Goal: Task Accomplishment & Management: Complete application form

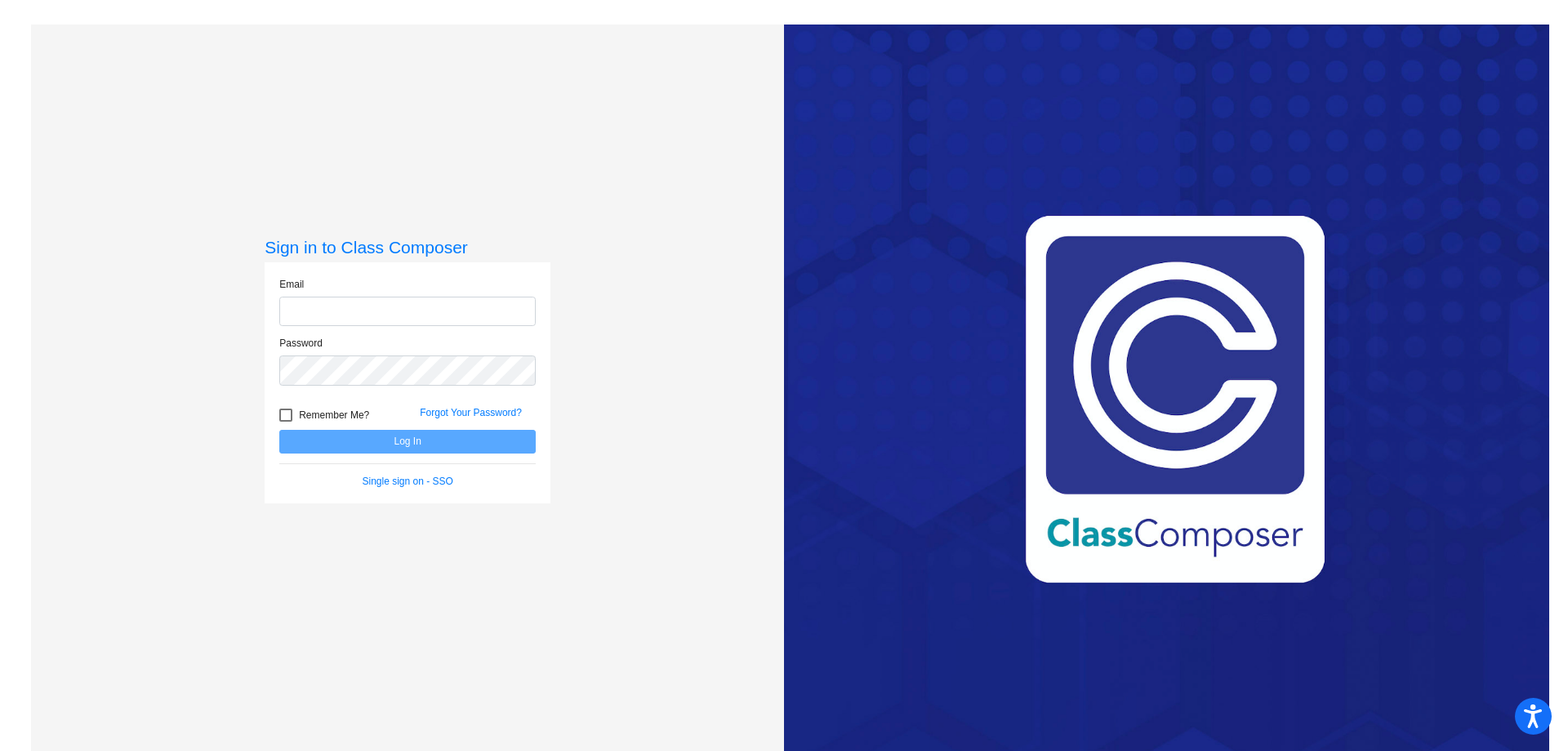
click at [325, 318] on input "email" at bounding box center [408, 312] width 256 height 30
type input "[EMAIL_ADDRESS][DOMAIN_NAME]"
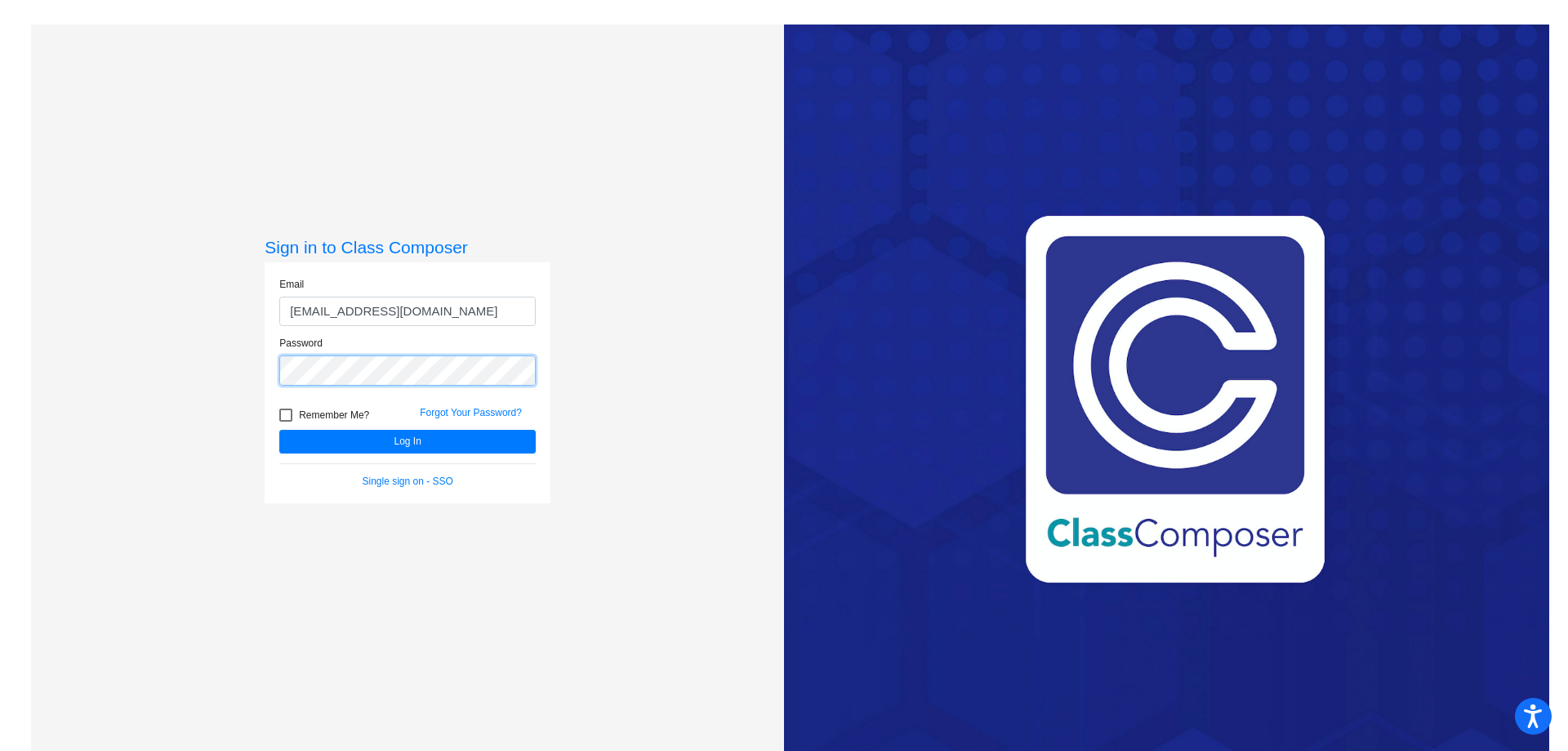
click at [280, 429] on button "Log In" at bounding box center [408, 441] width 256 height 24
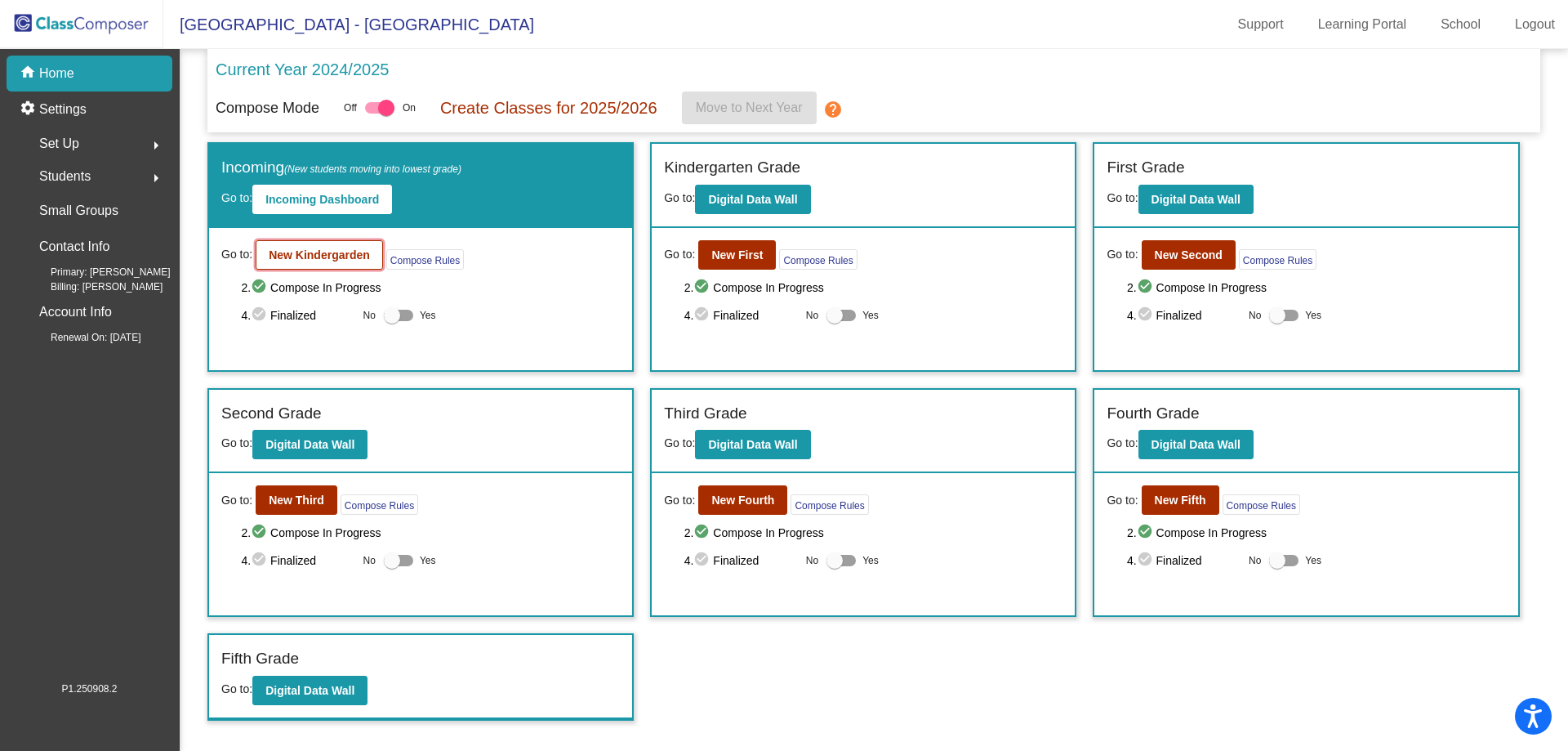
click at [330, 252] on b "New Kindergarden" at bounding box center [320, 255] width 102 height 13
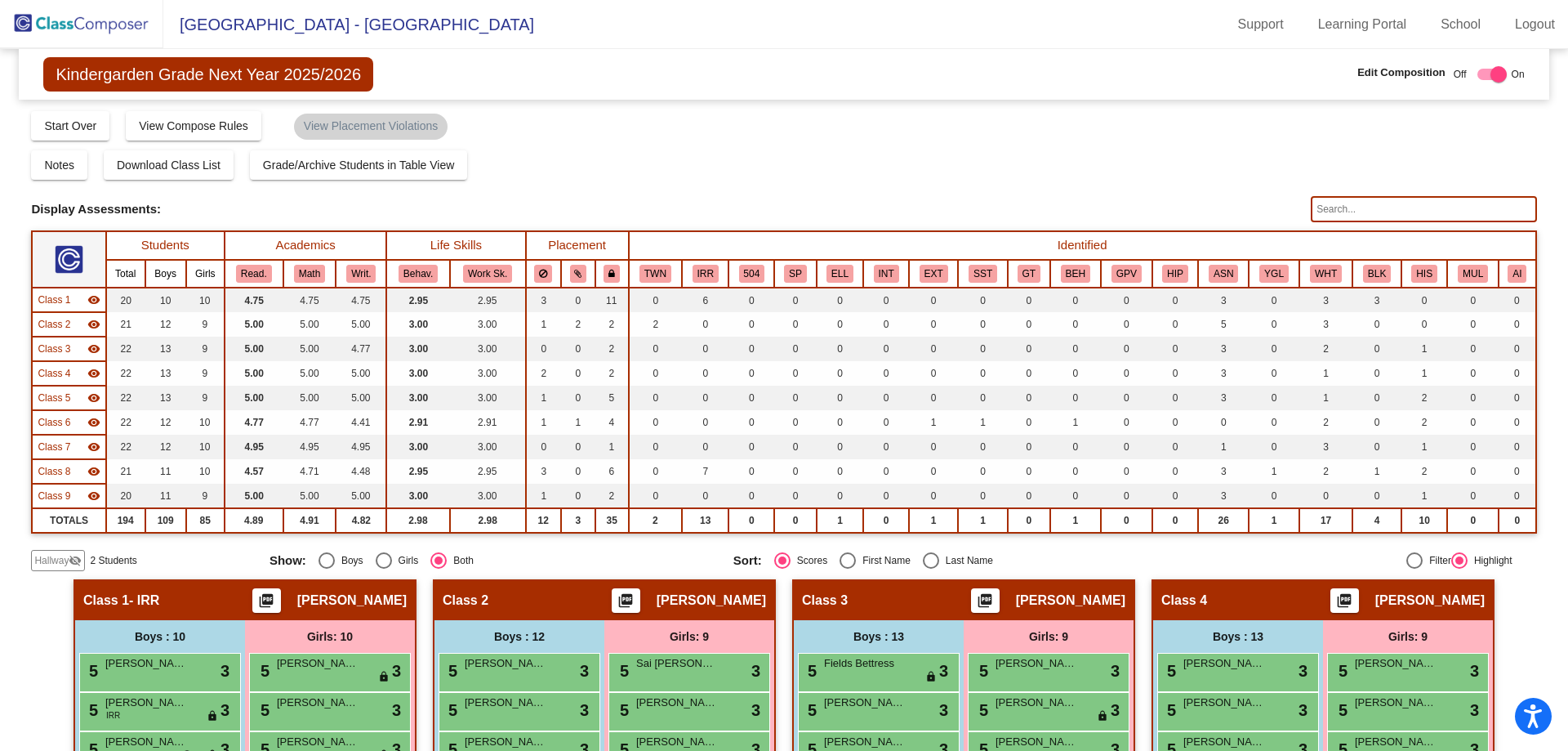
click at [45, 567] on span "Hallway" at bounding box center [52, 560] width 35 height 15
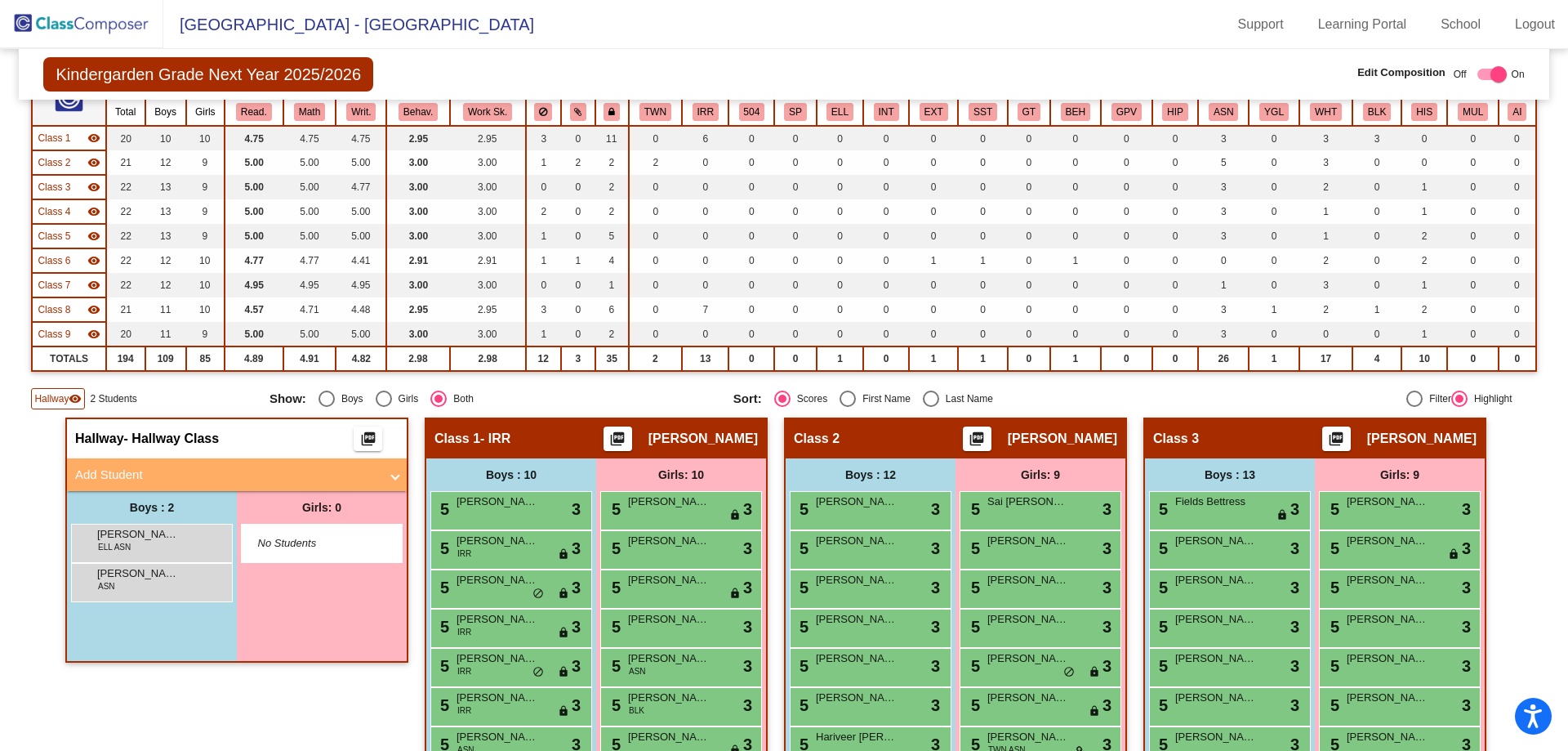
scroll to position [163, 0]
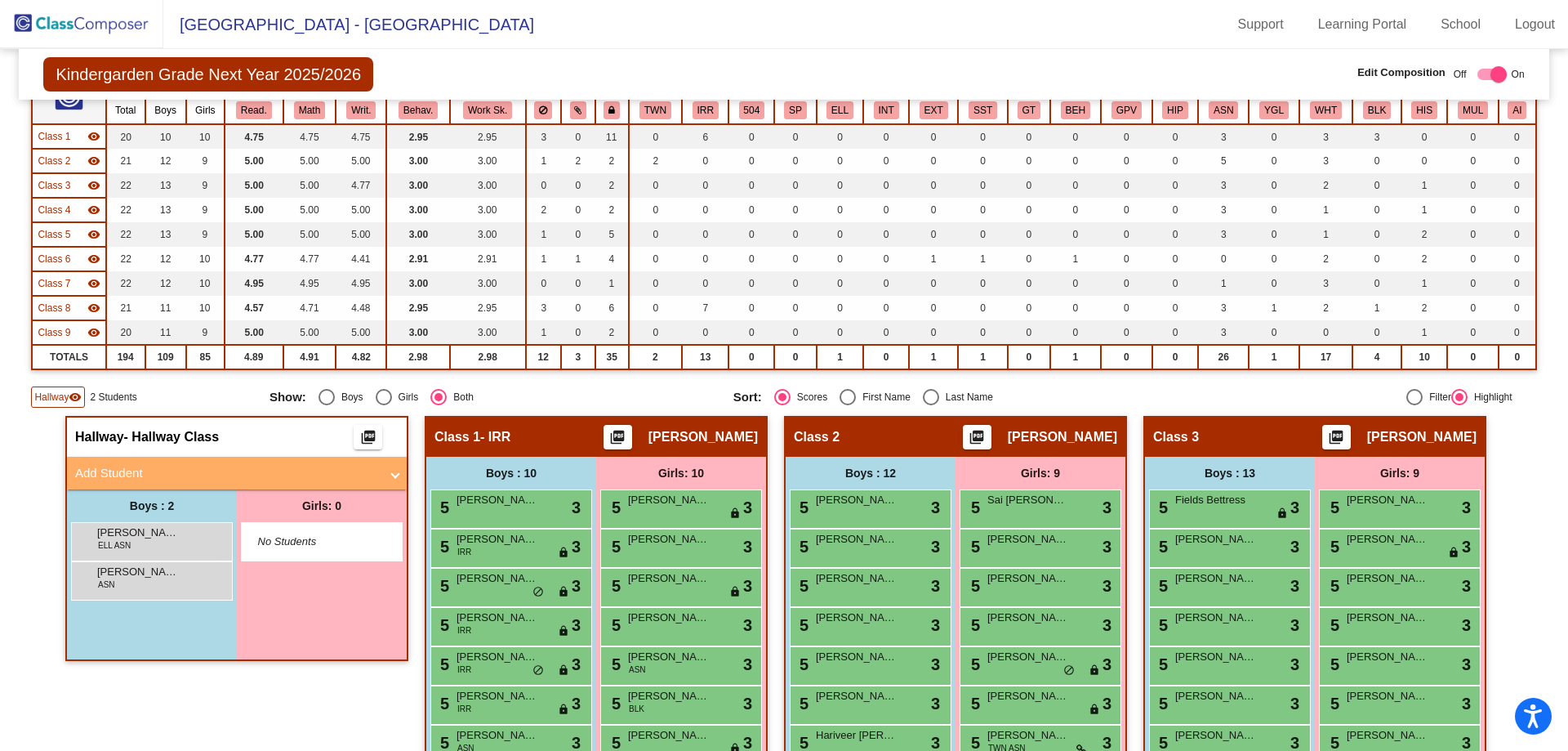
click at [130, 470] on mat-panel-title "Add Student" at bounding box center [226, 473] width 304 height 19
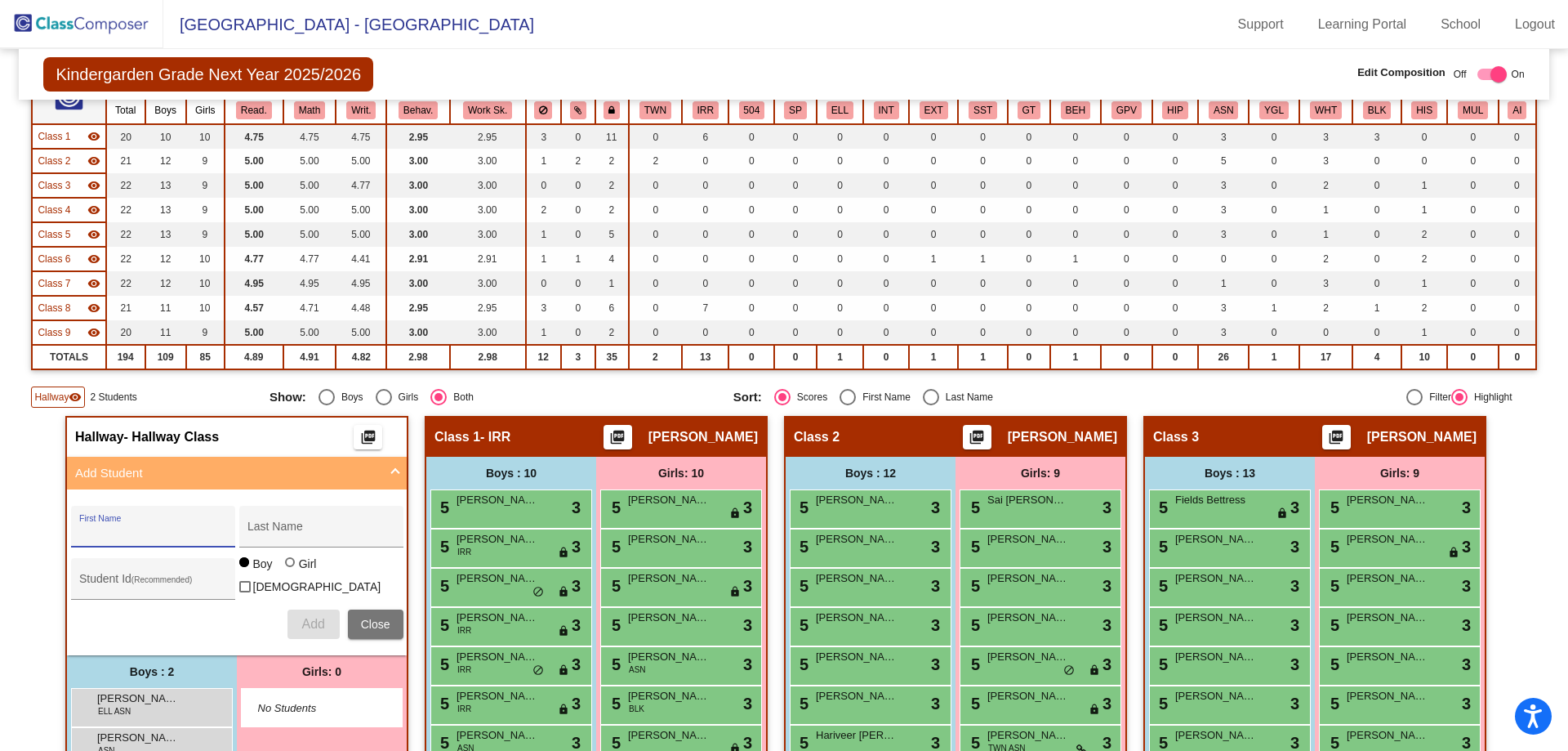
click at [132, 528] on input "First Name" at bounding box center [152, 533] width 147 height 13
type input "Sierra"
type input "[PERSON_NAME]"
click at [288, 567] on div at bounding box center [289, 562] width 10 height 10
click at [291, 571] on input "Girl" at bounding box center [291, 570] width 1 height 1
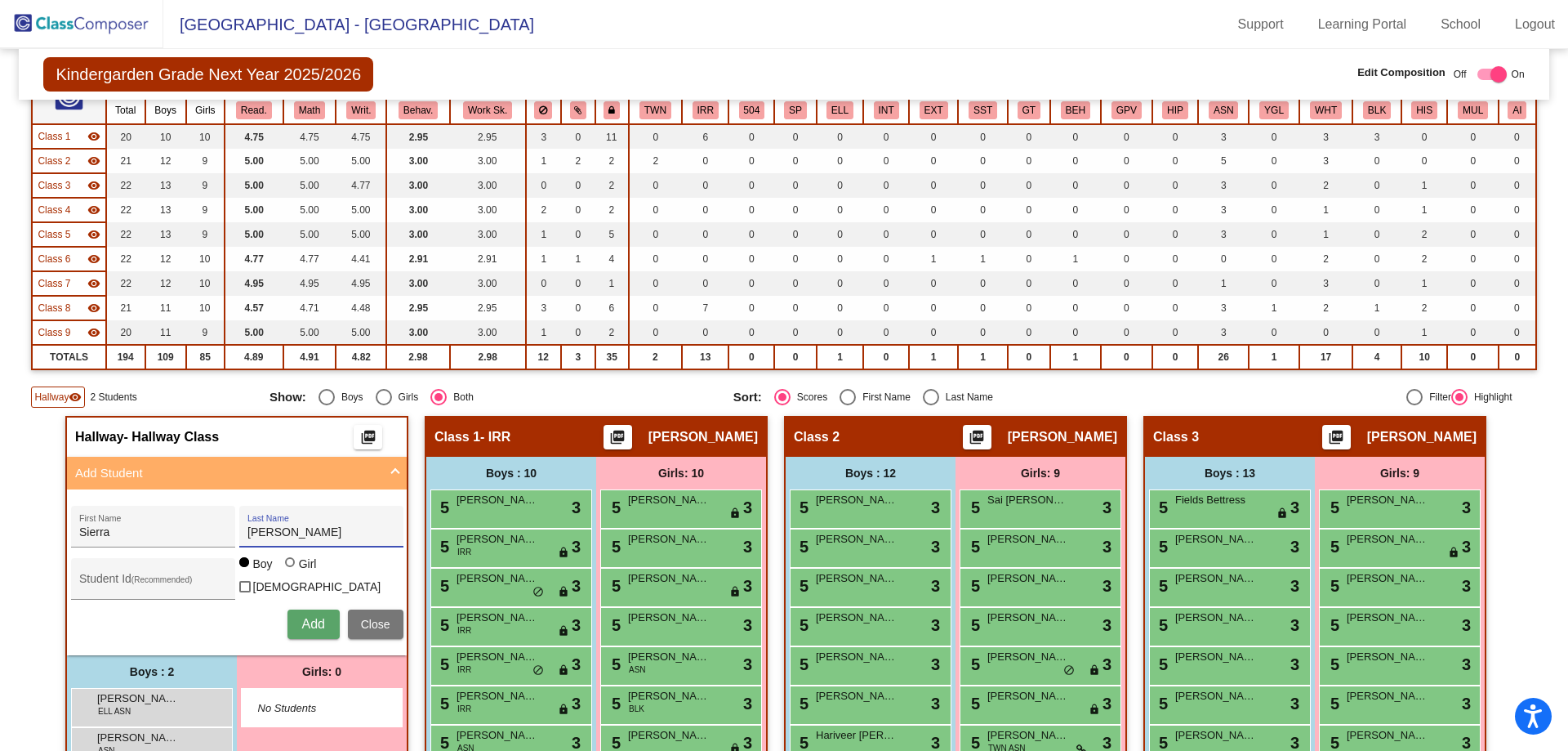
radio input "true"
click at [154, 571] on div "Student Id (Recommended)" at bounding box center [152, 584] width 147 height 34
paste input "208168"
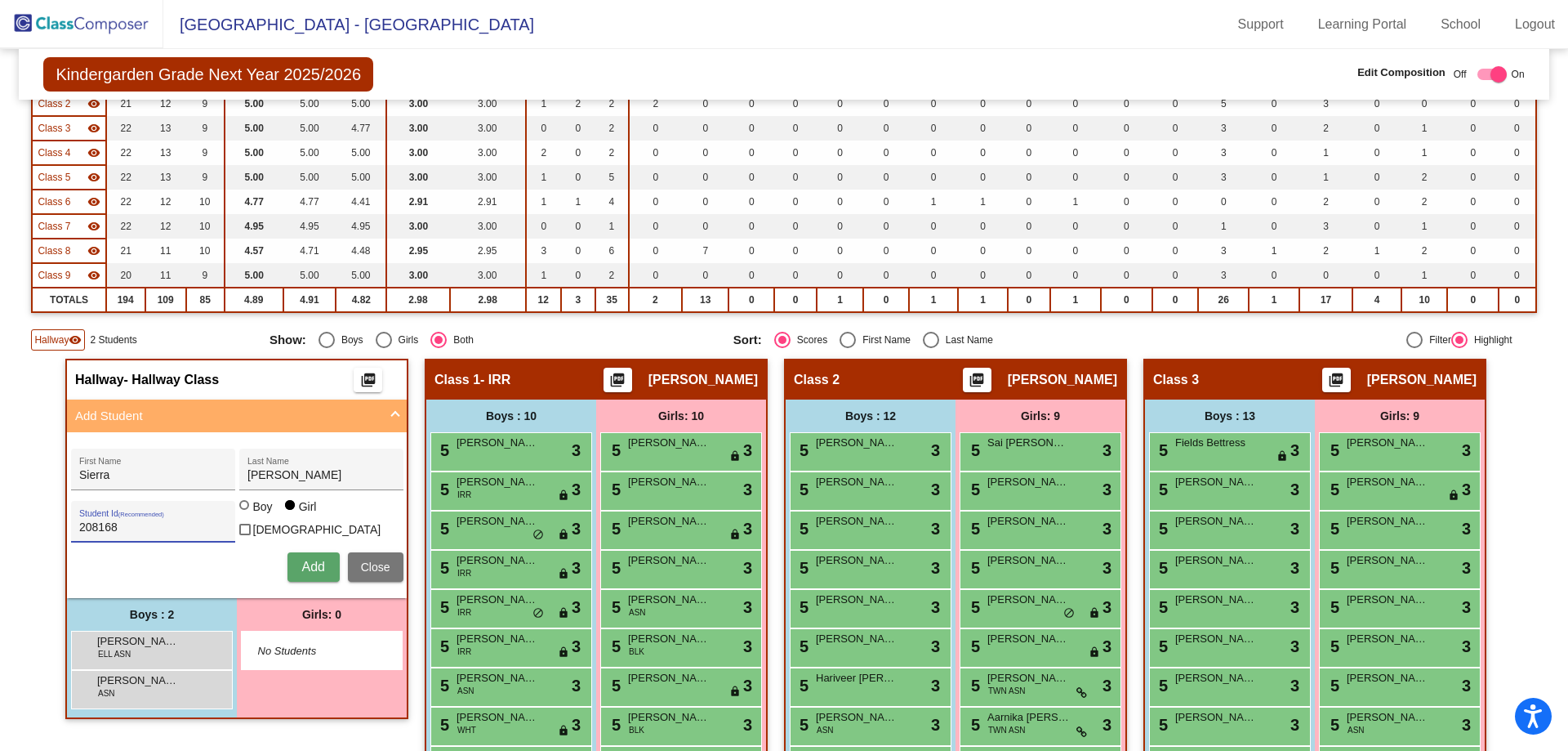
scroll to position [245, 0]
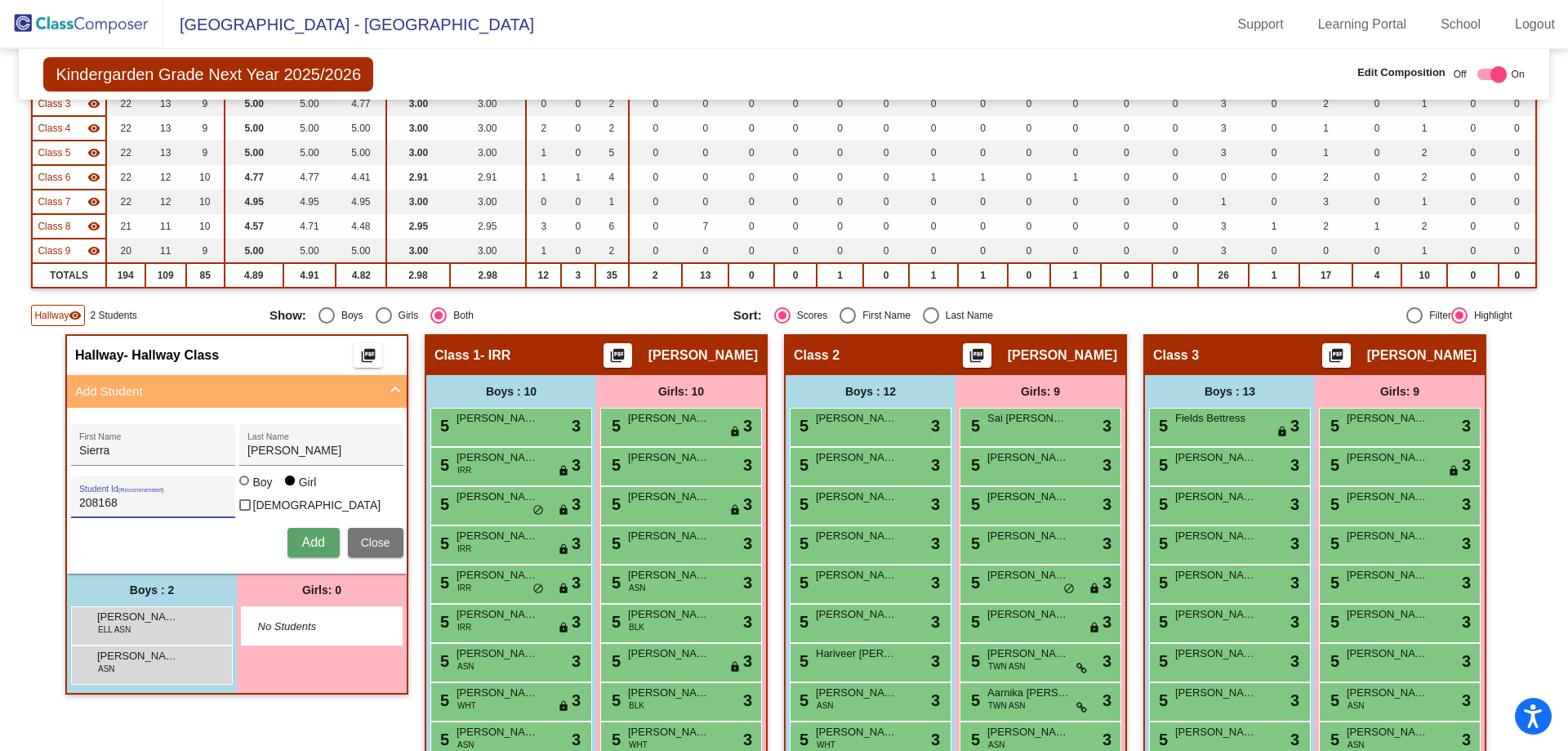
type input "208168"
click at [295, 542] on button "Add" at bounding box center [313, 543] width 53 height 29
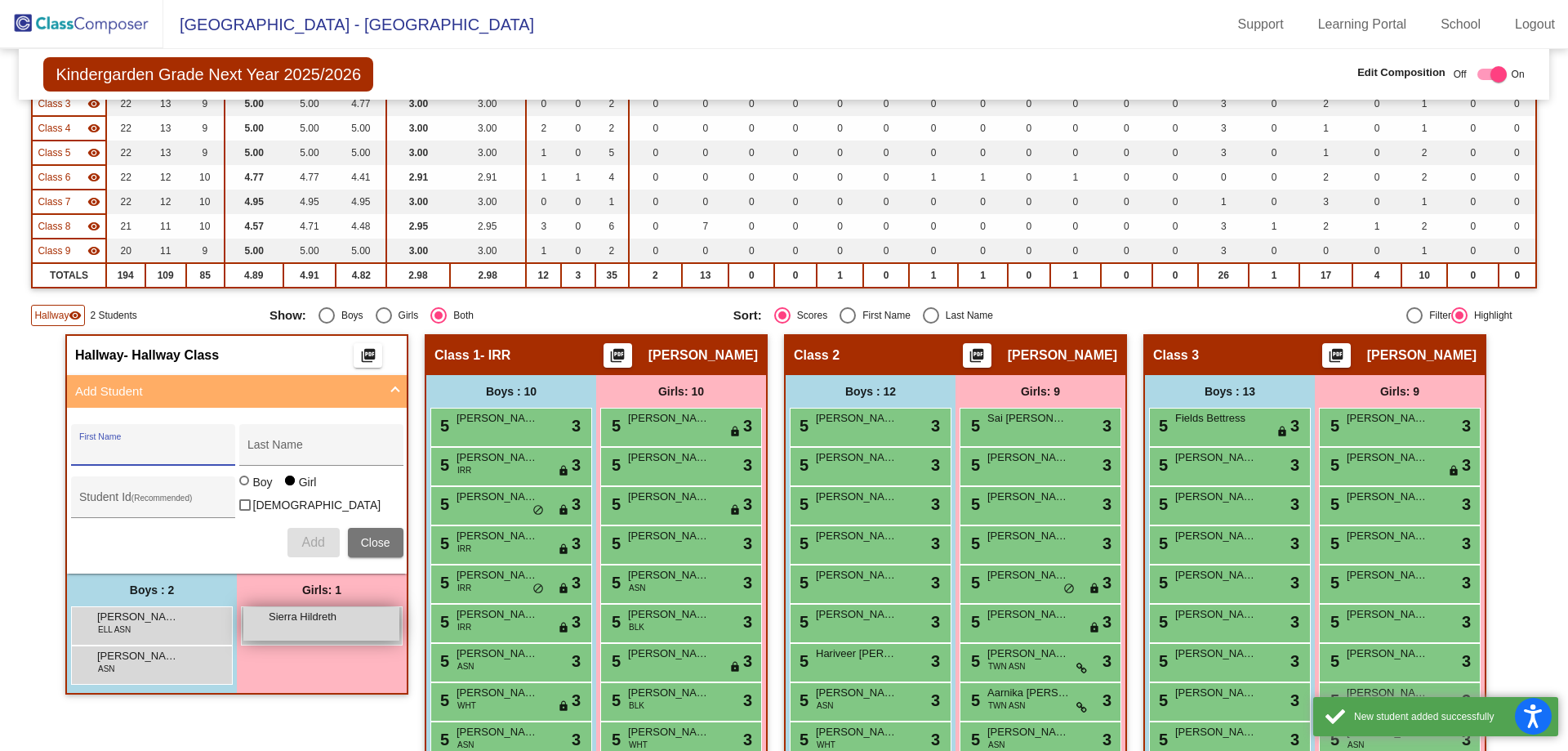
click at [284, 617] on span "Sierra Hildreth" at bounding box center [310, 616] width 82 height 16
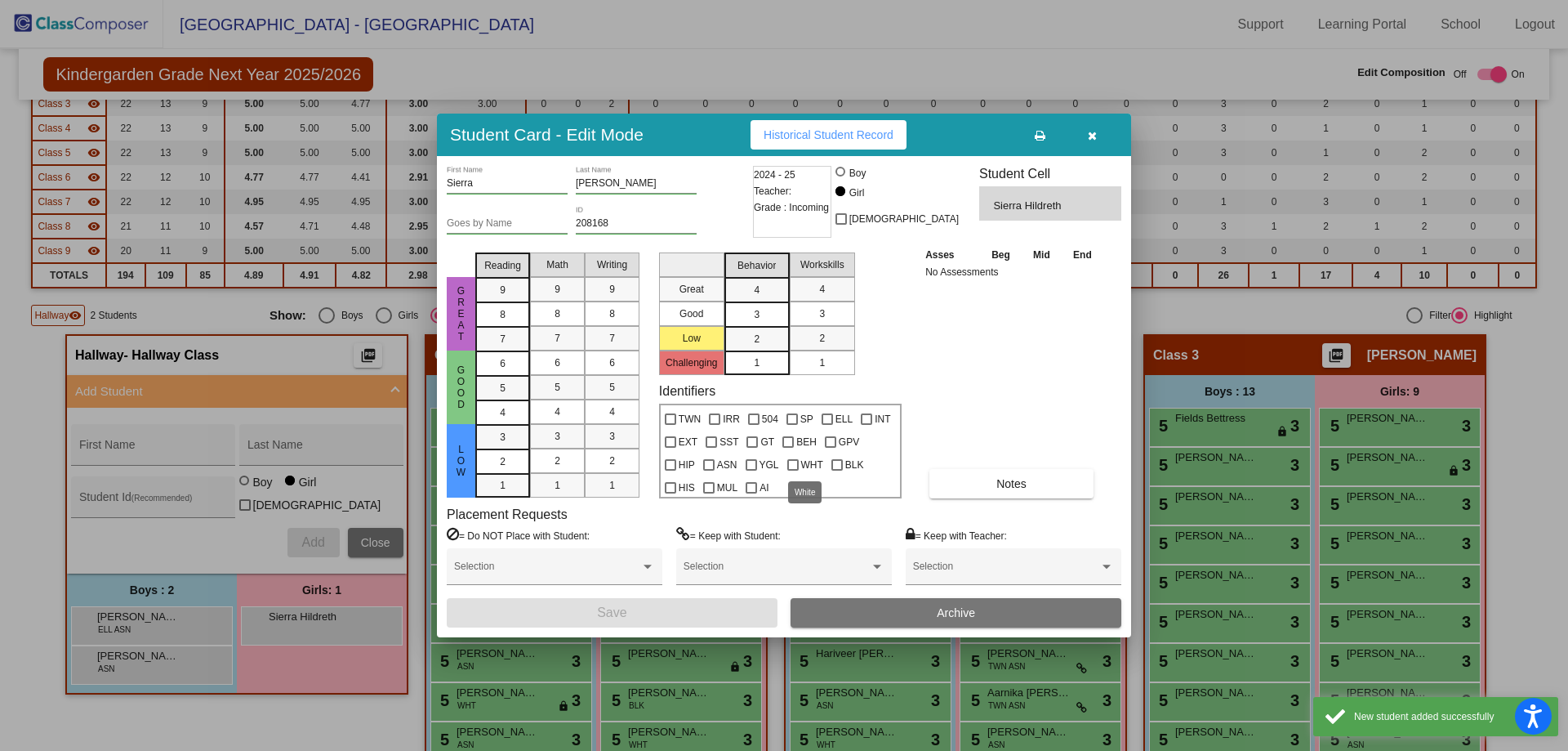
click at [788, 466] on div at bounding box center [792, 465] width 12 height 12
click at [792, 470] on input "WHT" at bounding box center [792, 470] width 1 height 1
checkbox input "true"
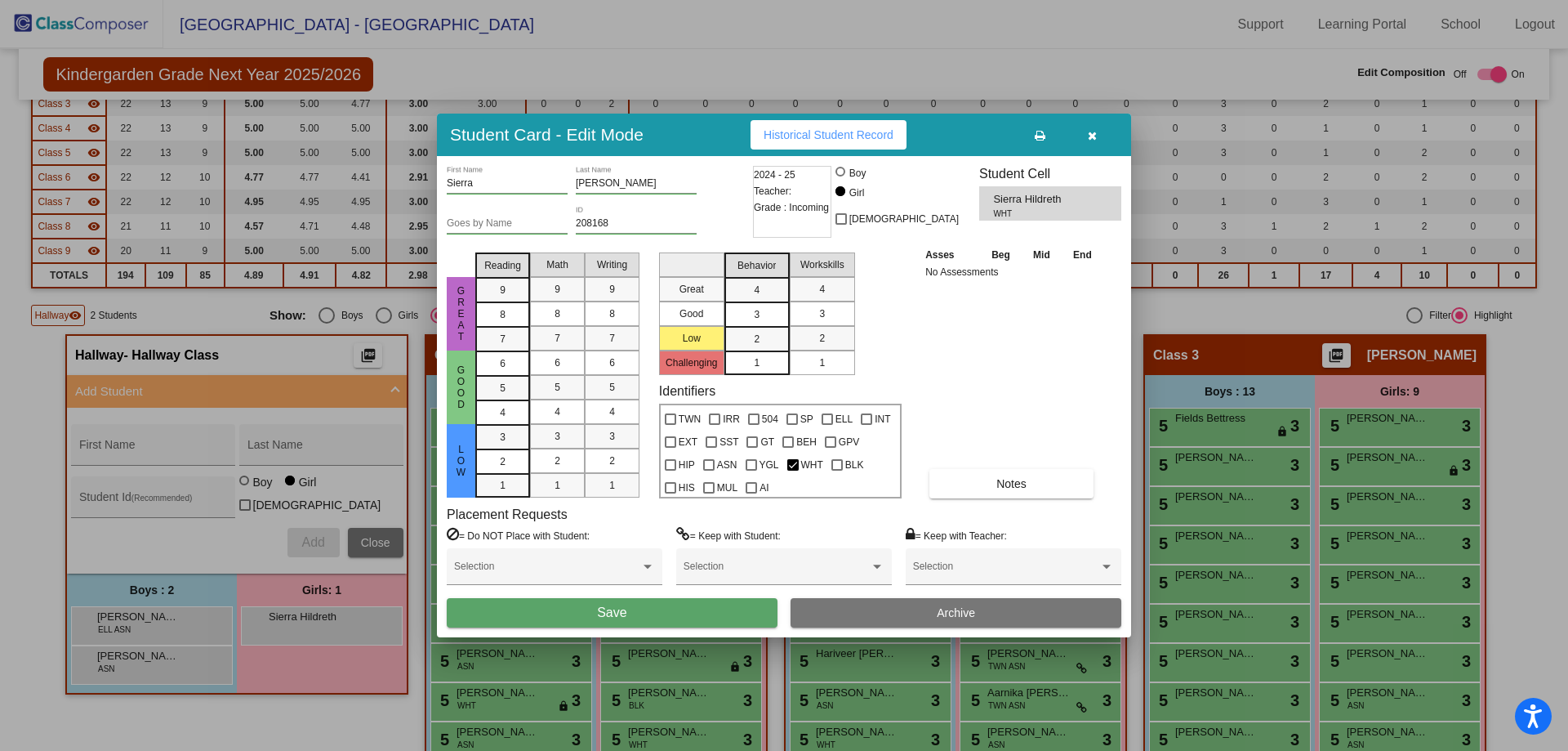
click at [674, 603] on button "Save" at bounding box center [612, 612] width 330 height 29
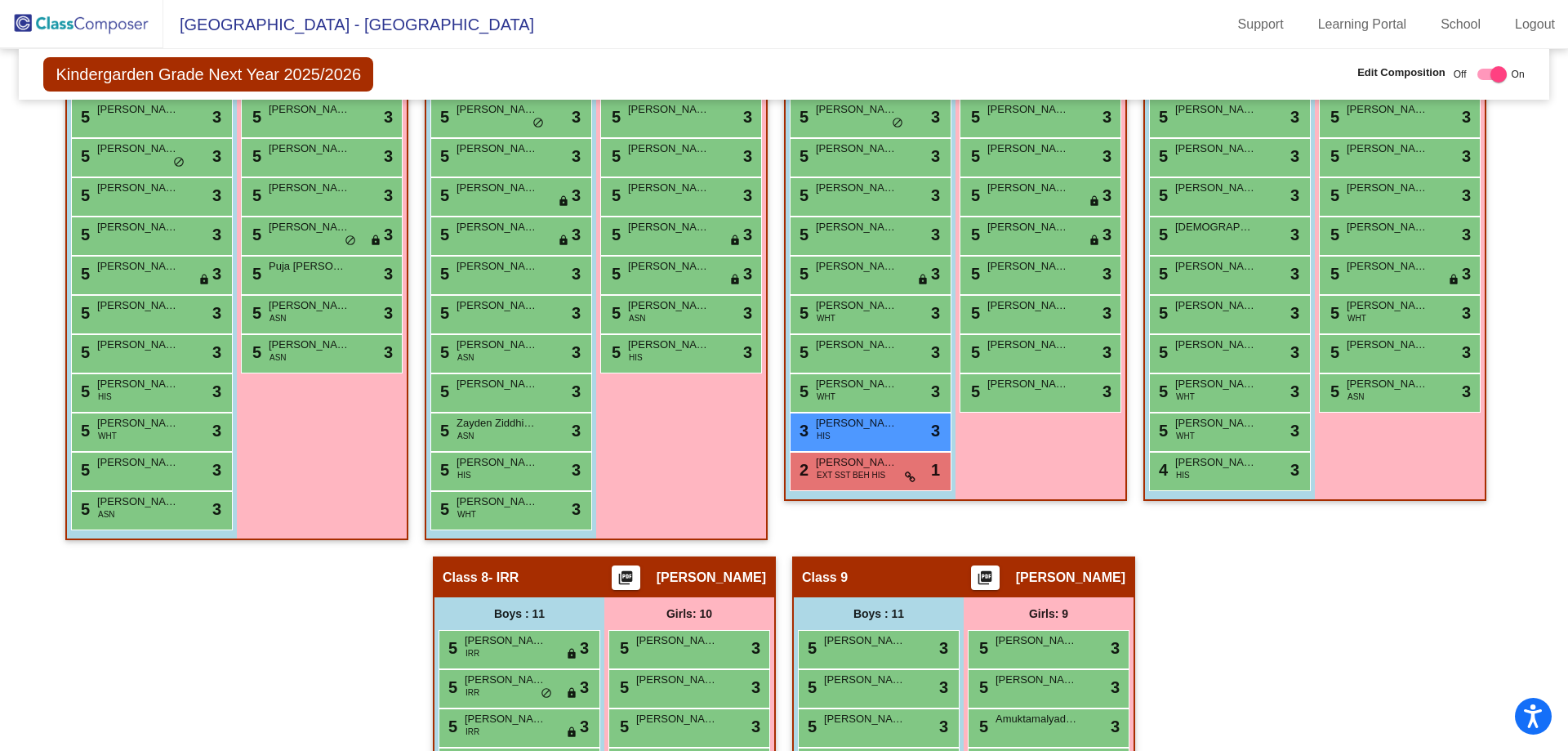
scroll to position [1252, 0]
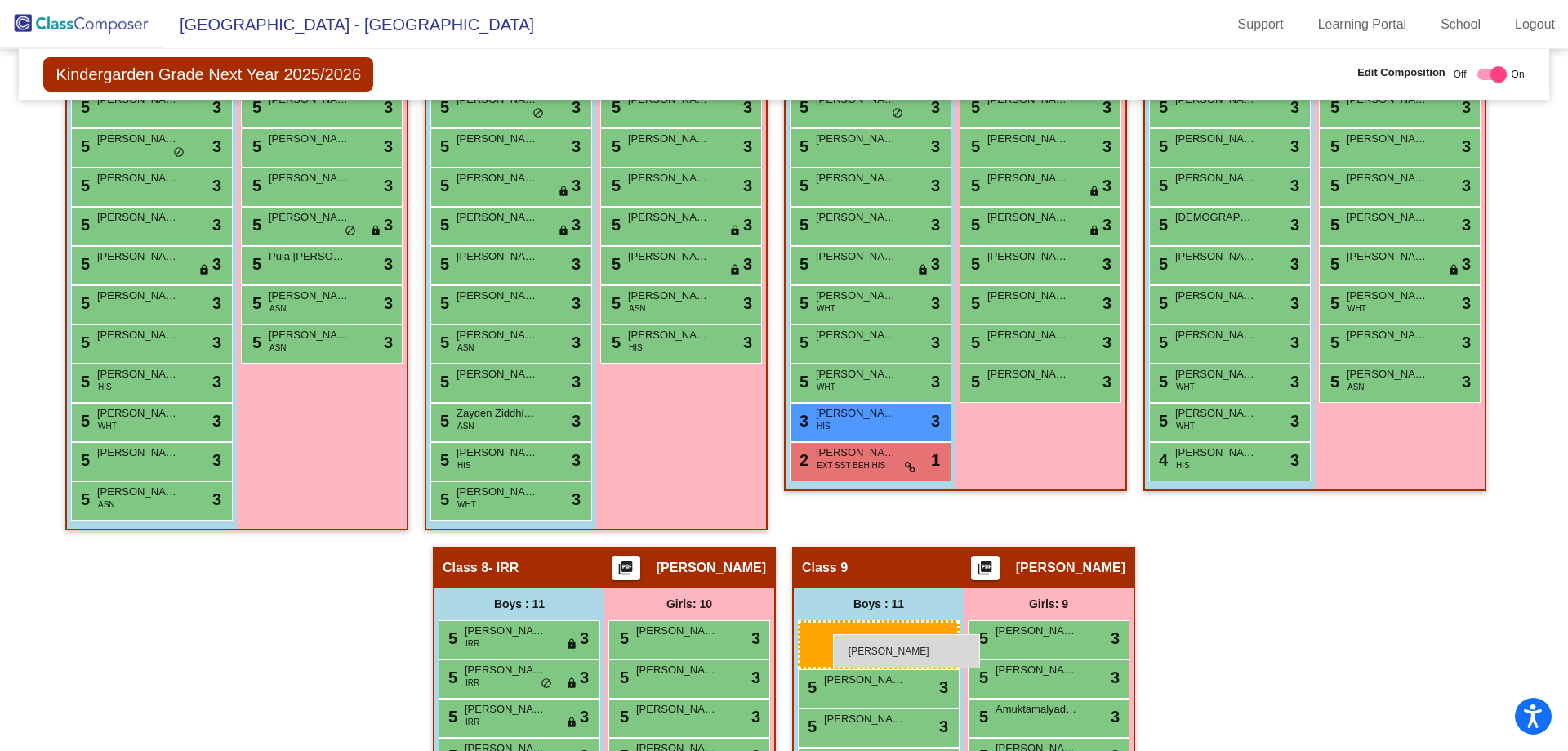
drag, startPoint x: 169, startPoint y: 421, endPoint x: 833, endPoint y: 634, distance: 697.3
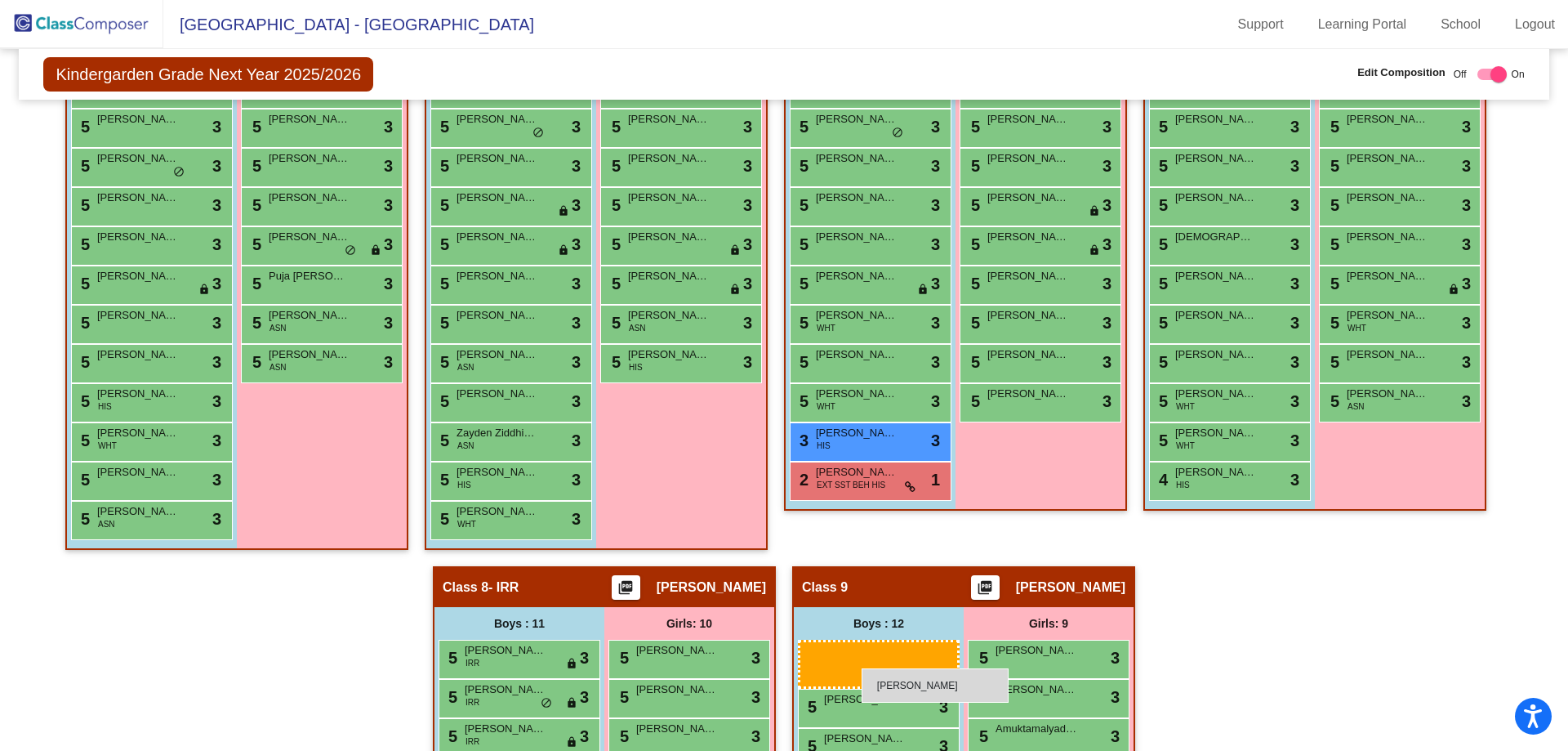
scroll to position [1239, 0]
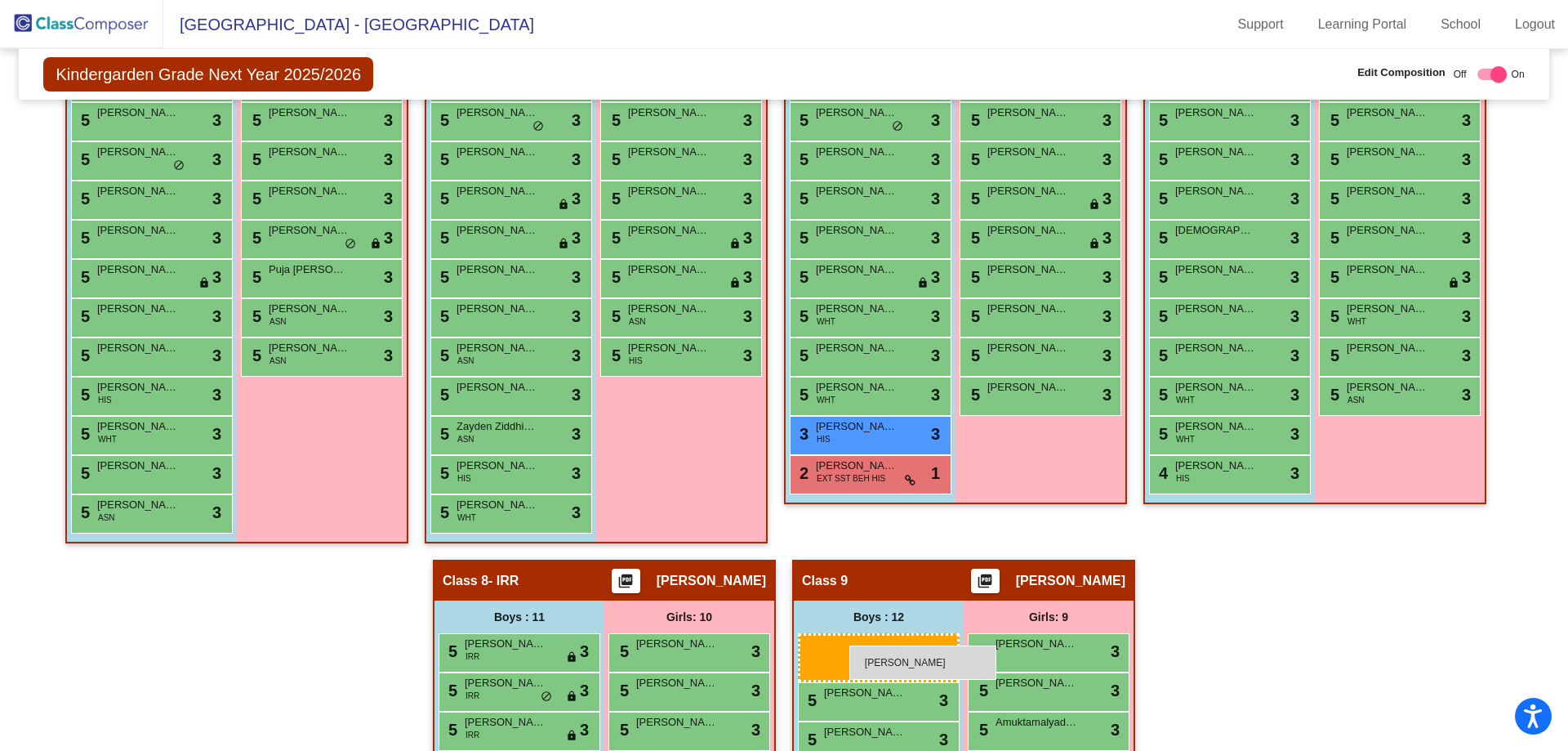
drag, startPoint x: 129, startPoint y: 347, endPoint x: 849, endPoint y: 646, distance: 779.6
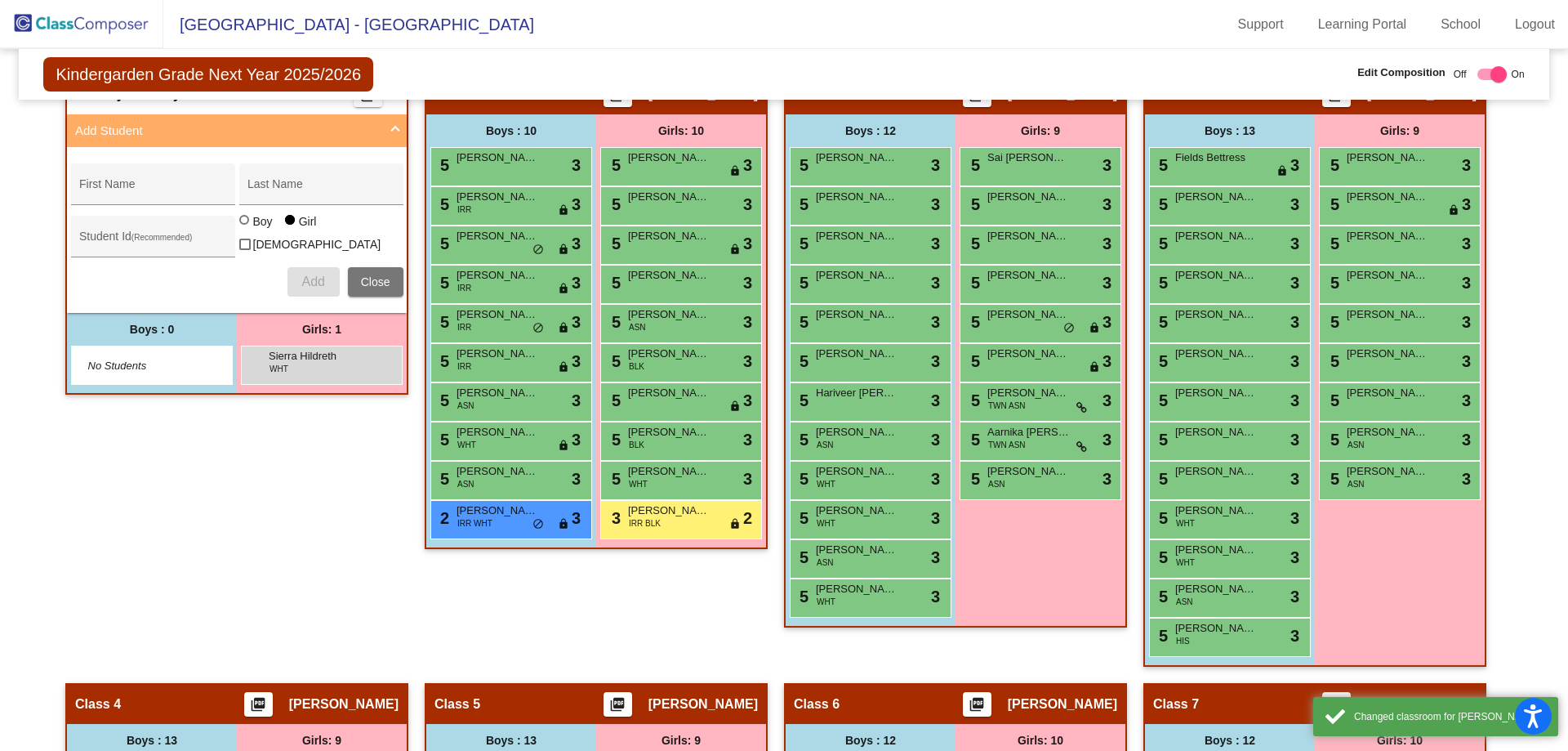
scroll to position [340, 0]
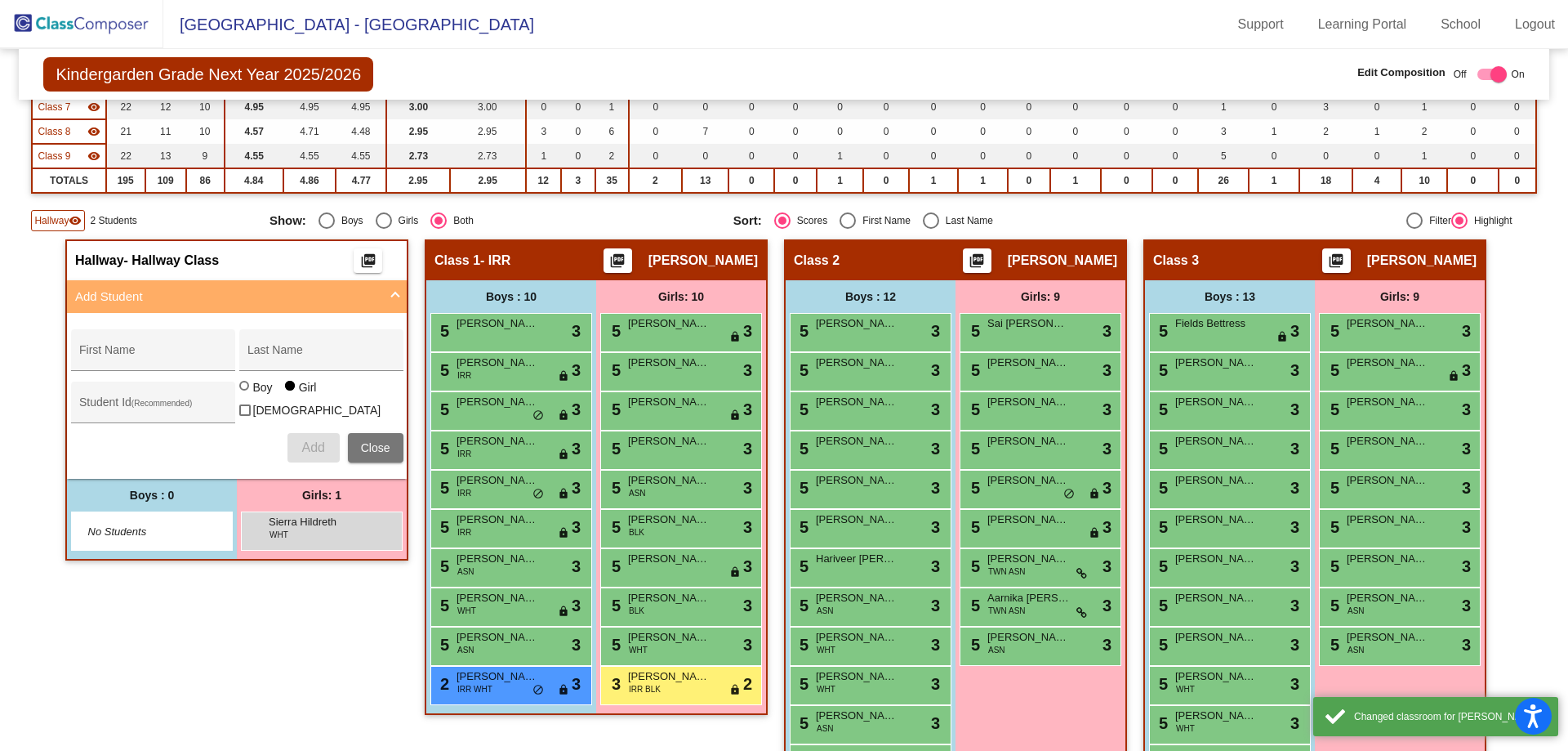
click at [49, 5] on img at bounding box center [81, 24] width 163 height 48
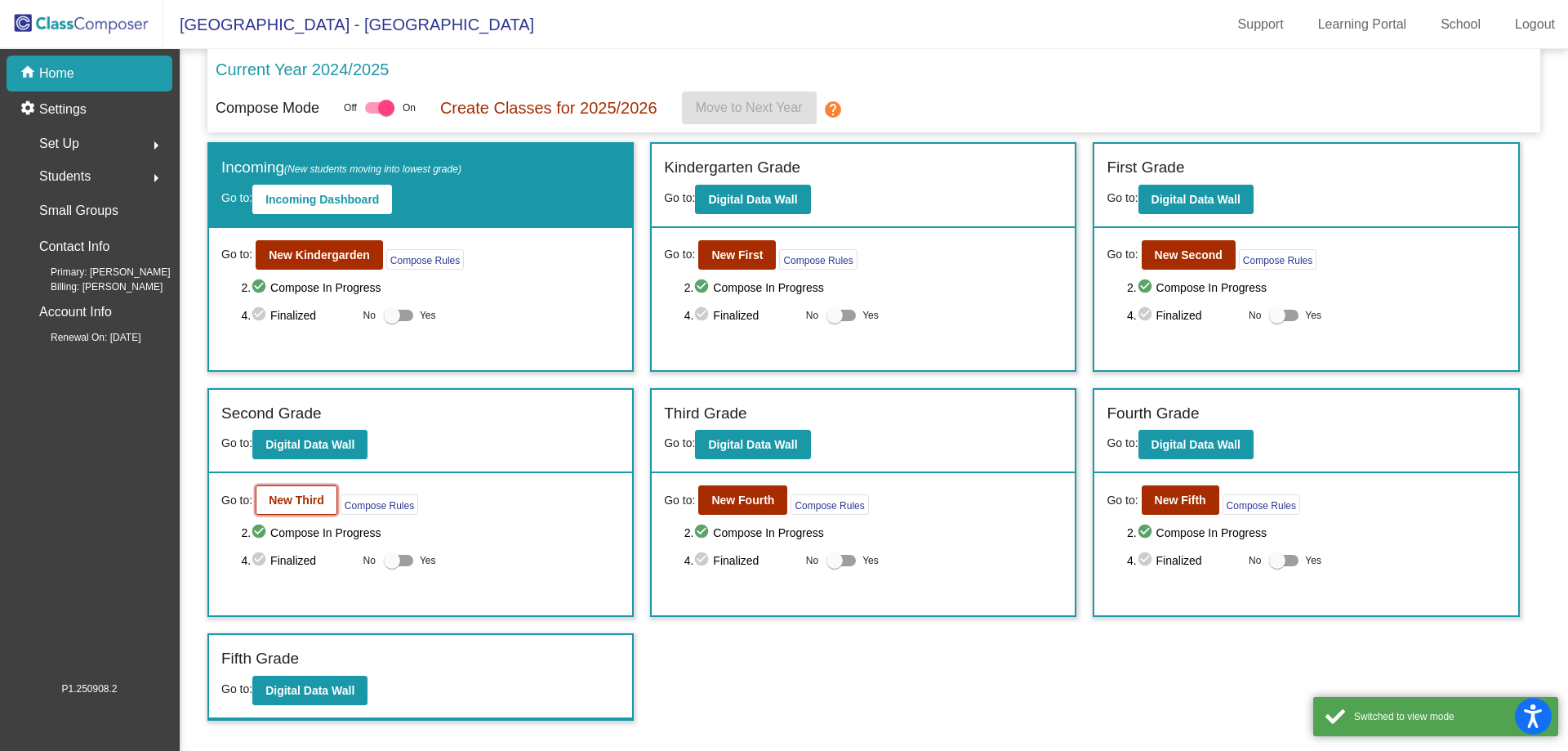
click at [279, 502] on b "New Third" at bounding box center [297, 500] width 55 height 13
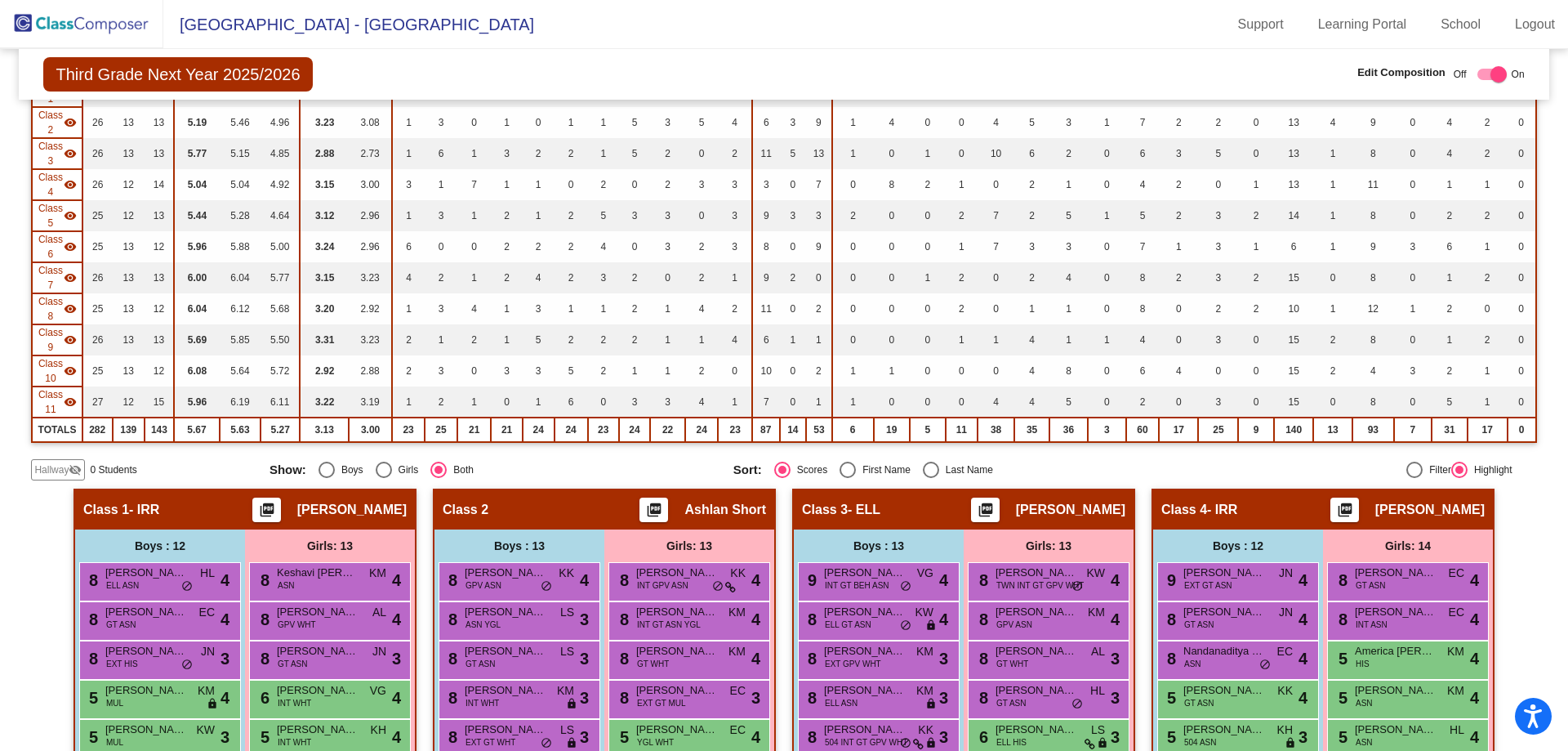
scroll to position [245, 0]
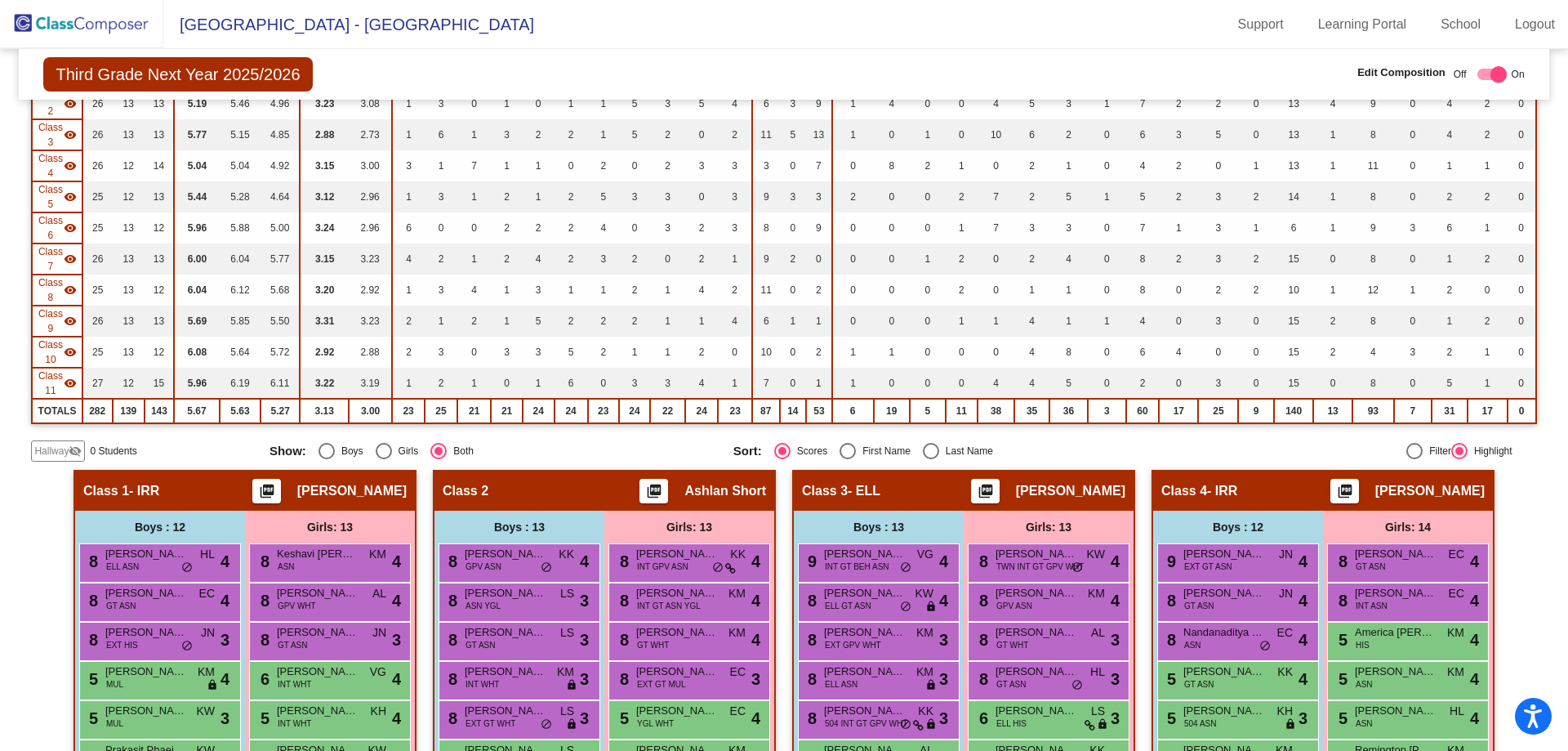
click at [47, 446] on span "Hallway" at bounding box center [52, 451] width 35 height 15
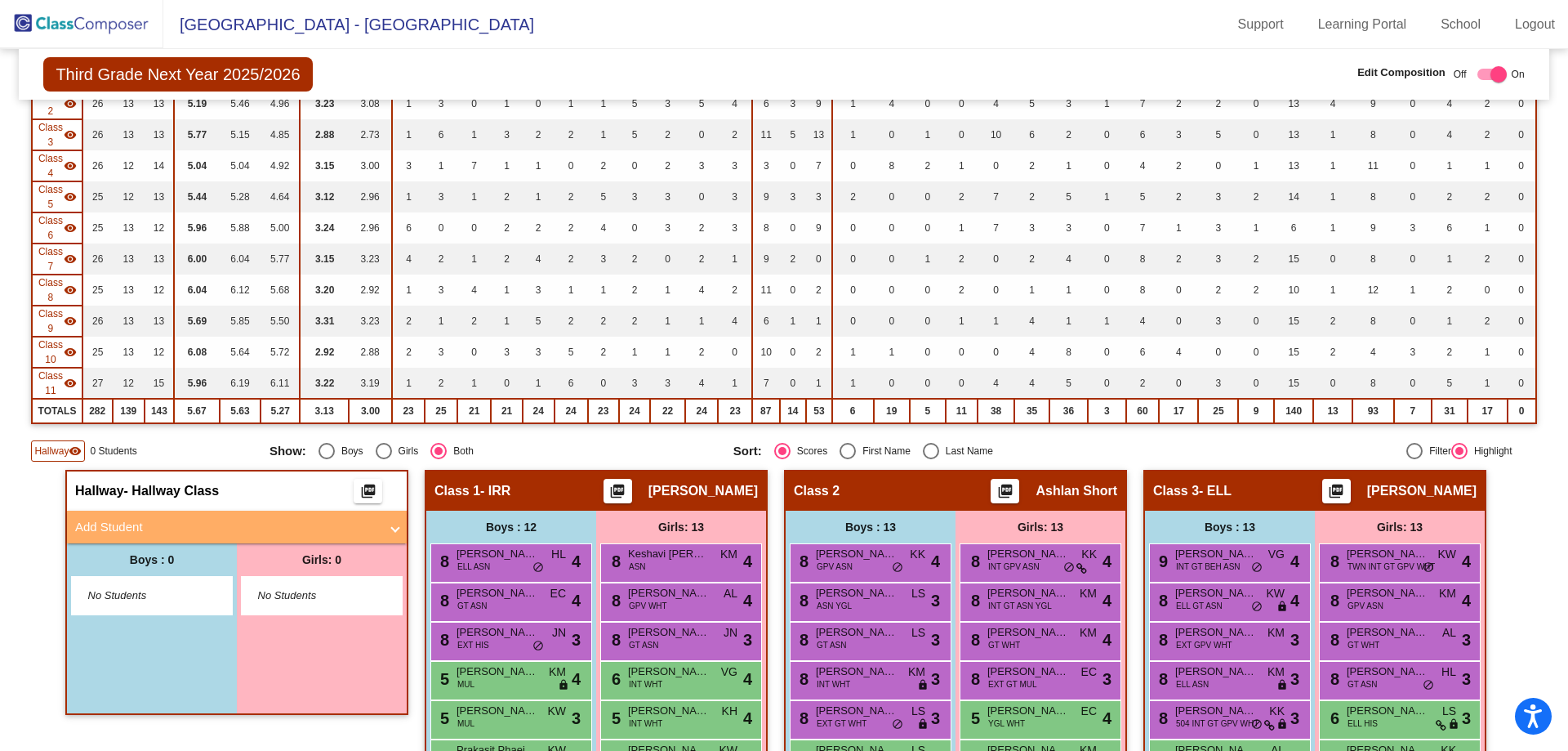
click at [320, 598] on span "No Students" at bounding box center [309, 596] width 102 height 16
click at [260, 517] on mat-expansion-panel-header "Add Student" at bounding box center [237, 527] width 340 height 33
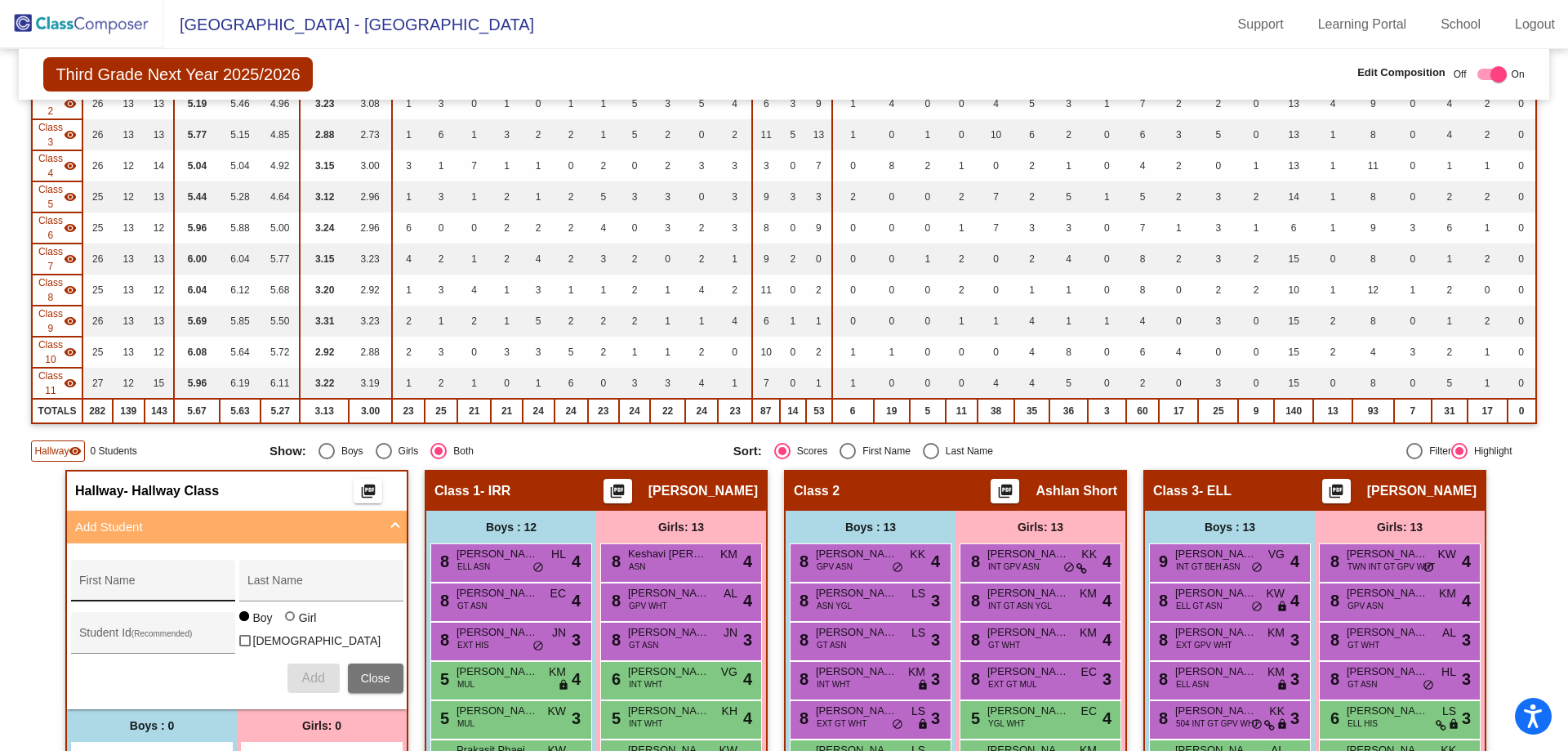
scroll to position [490, 0]
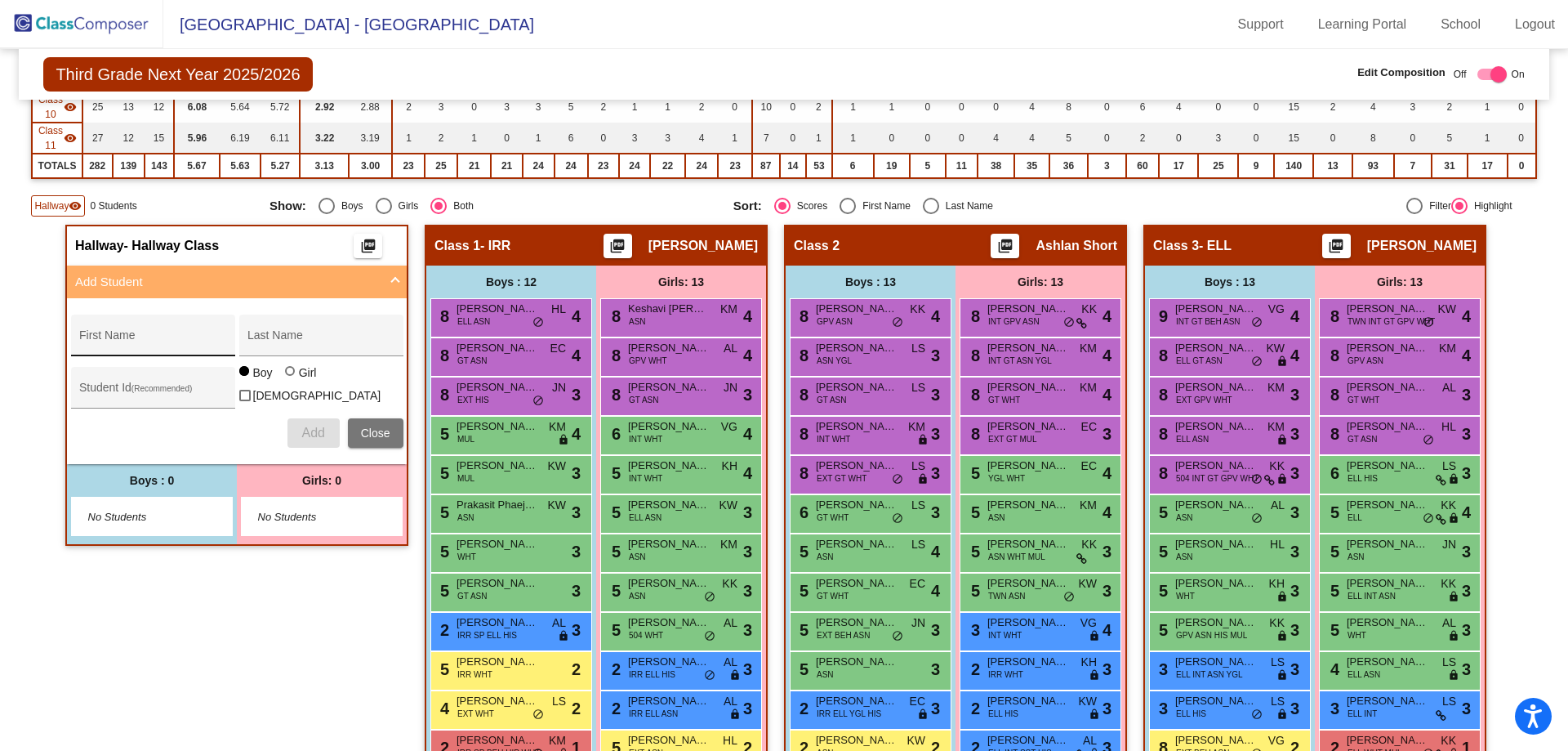
click at [100, 339] on input "First Name" at bounding box center [152, 341] width 147 height 13
type input "[PERSON_NAME]"
click at [110, 388] on input "Student Id (Recommended)" at bounding box center [152, 394] width 147 height 13
paste input "208167"
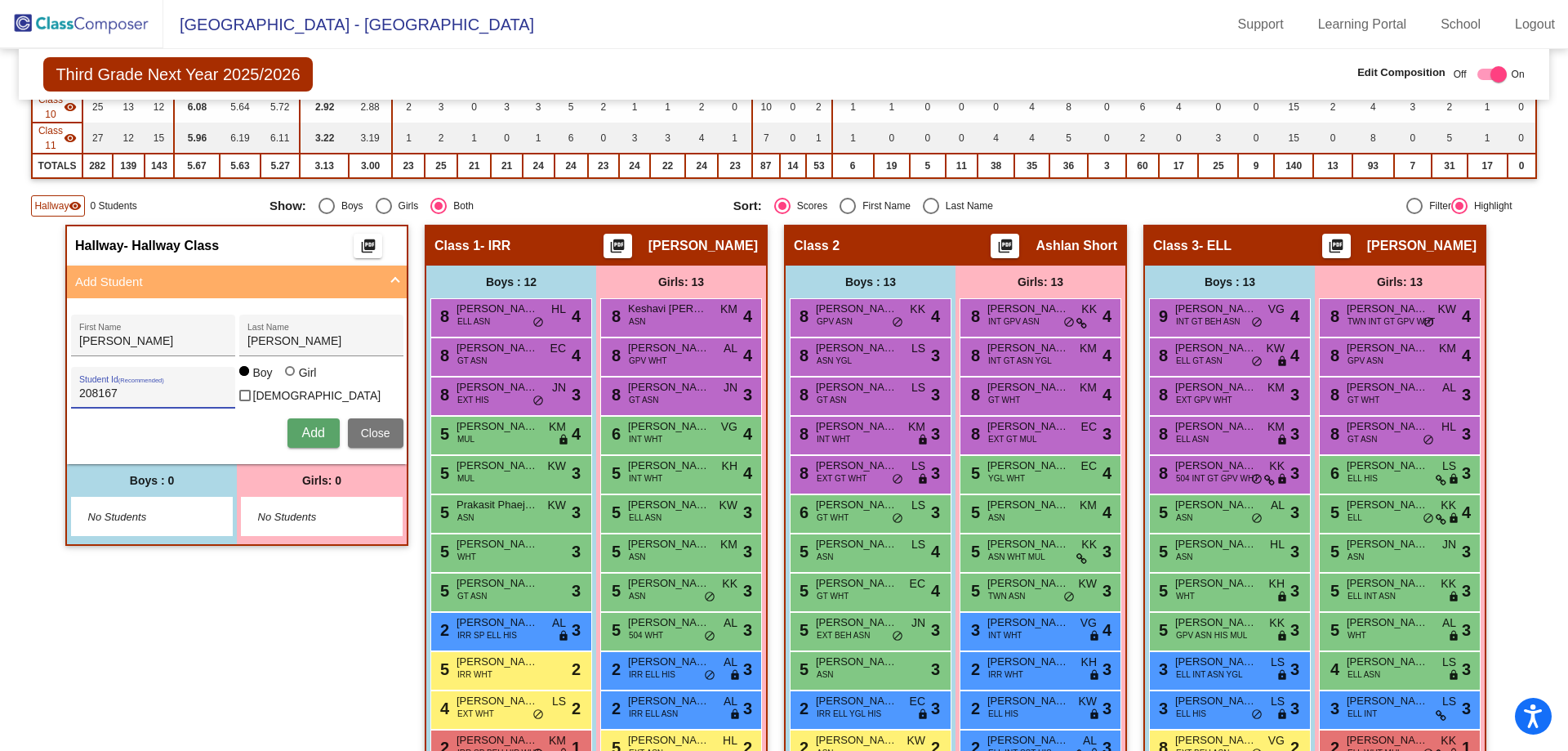
type input "208167"
click at [286, 376] on div at bounding box center [289, 371] width 10 height 10
click at [291, 380] on input "Girl" at bounding box center [291, 380] width 1 height 1
radio input "true"
click at [302, 432] on span "Add" at bounding box center [313, 433] width 23 height 14
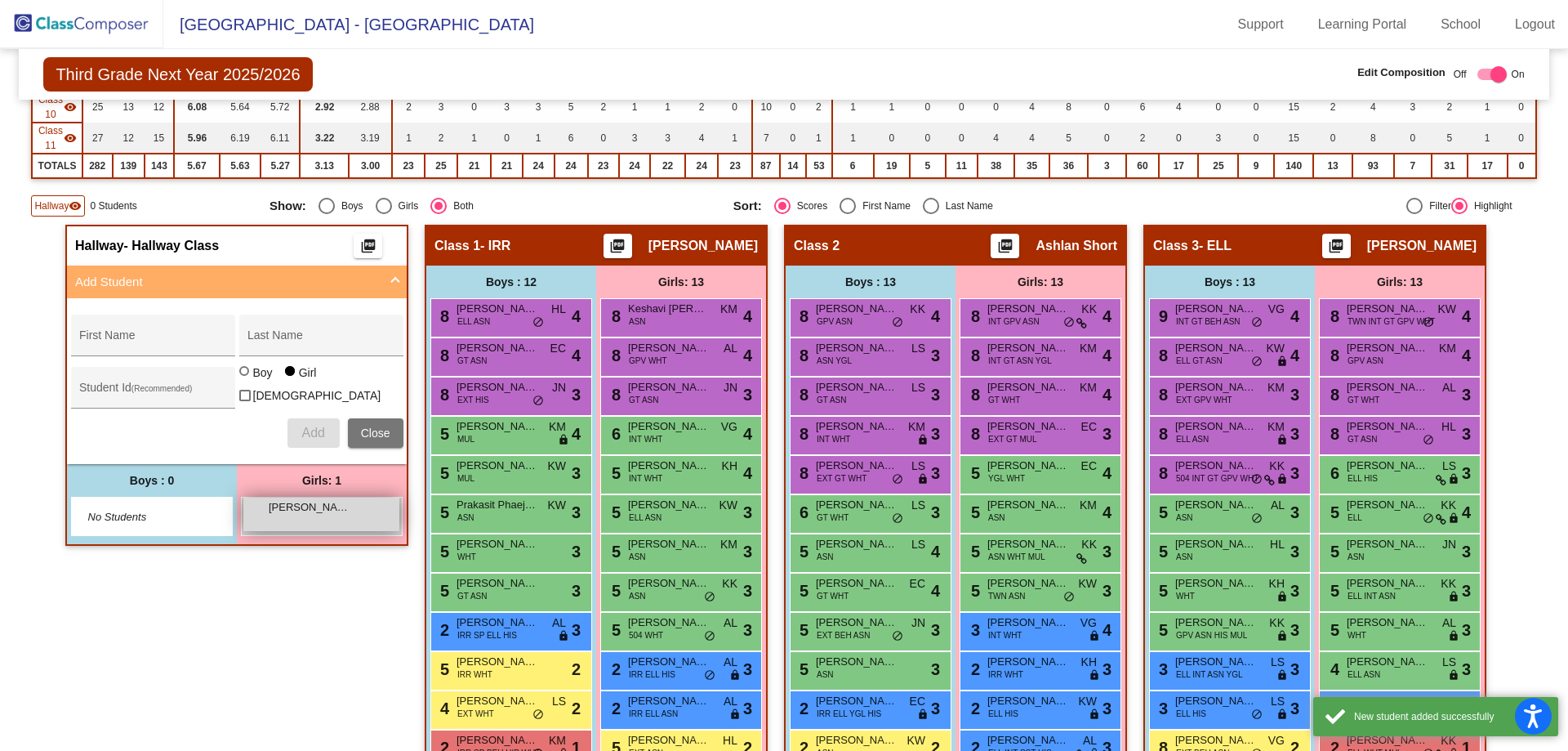
click at [298, 524] on div "[PERSON_NAME] lock do_not_disturb_alt" at bounding box center [321, 515] width 156 height 34
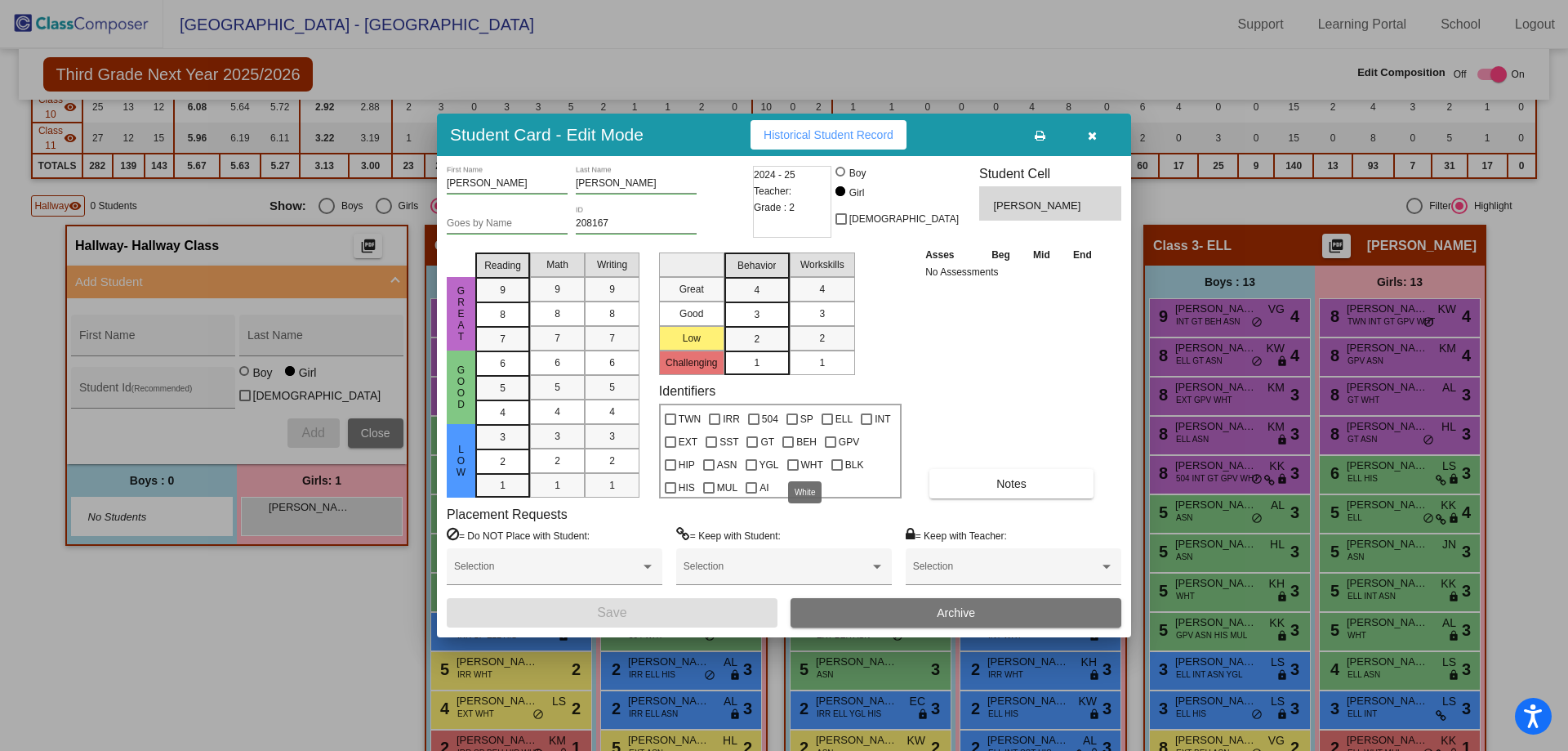
click at [792, 464] on div at bounding box center [792, 465] width 12 height 12
click at [792, 470] on input "WHT" at bounding box center [792, 470] width 1 height 1
checkbox input "true"
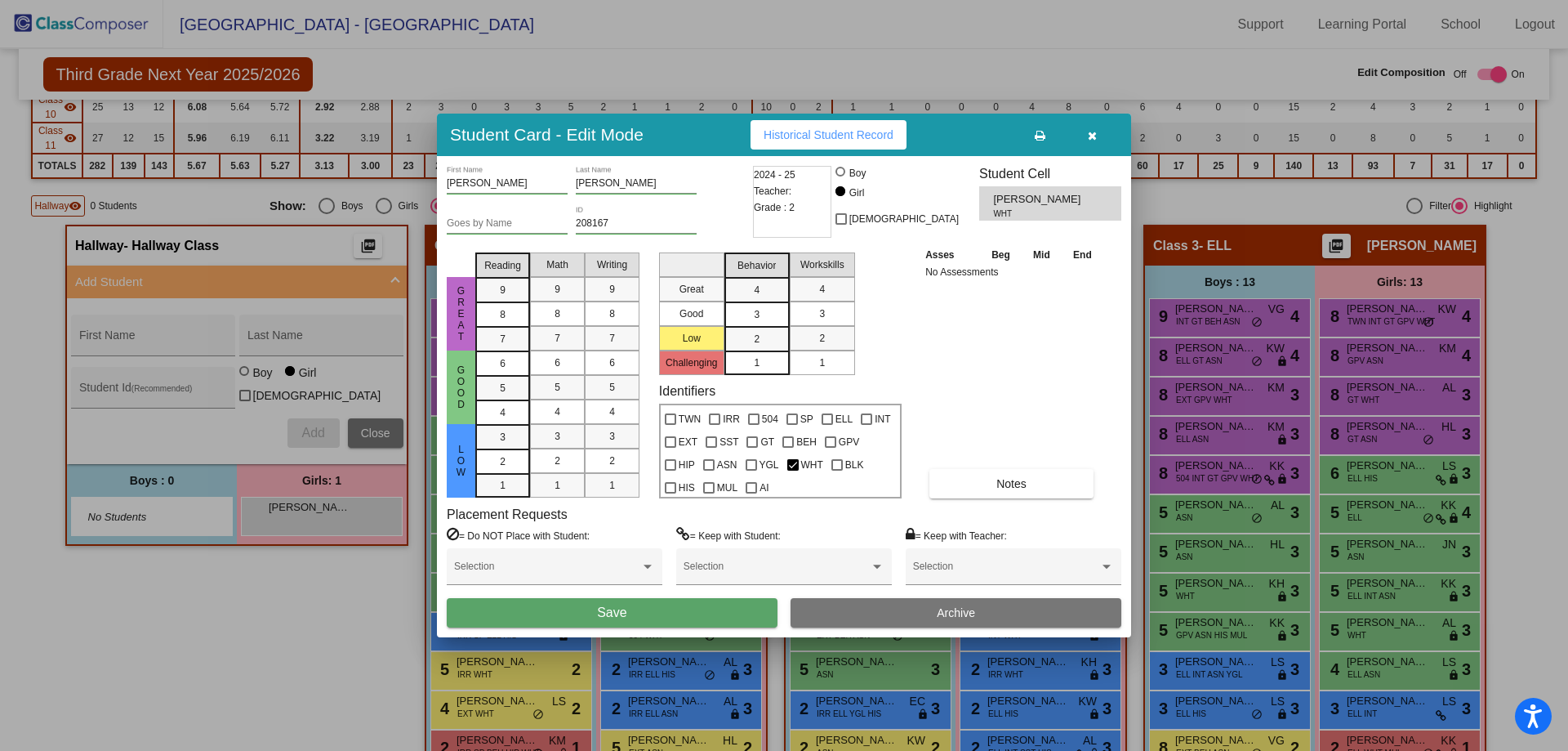
click at [624, 603] on button "Save" at bounding box center [612, 612] width 330 height 29
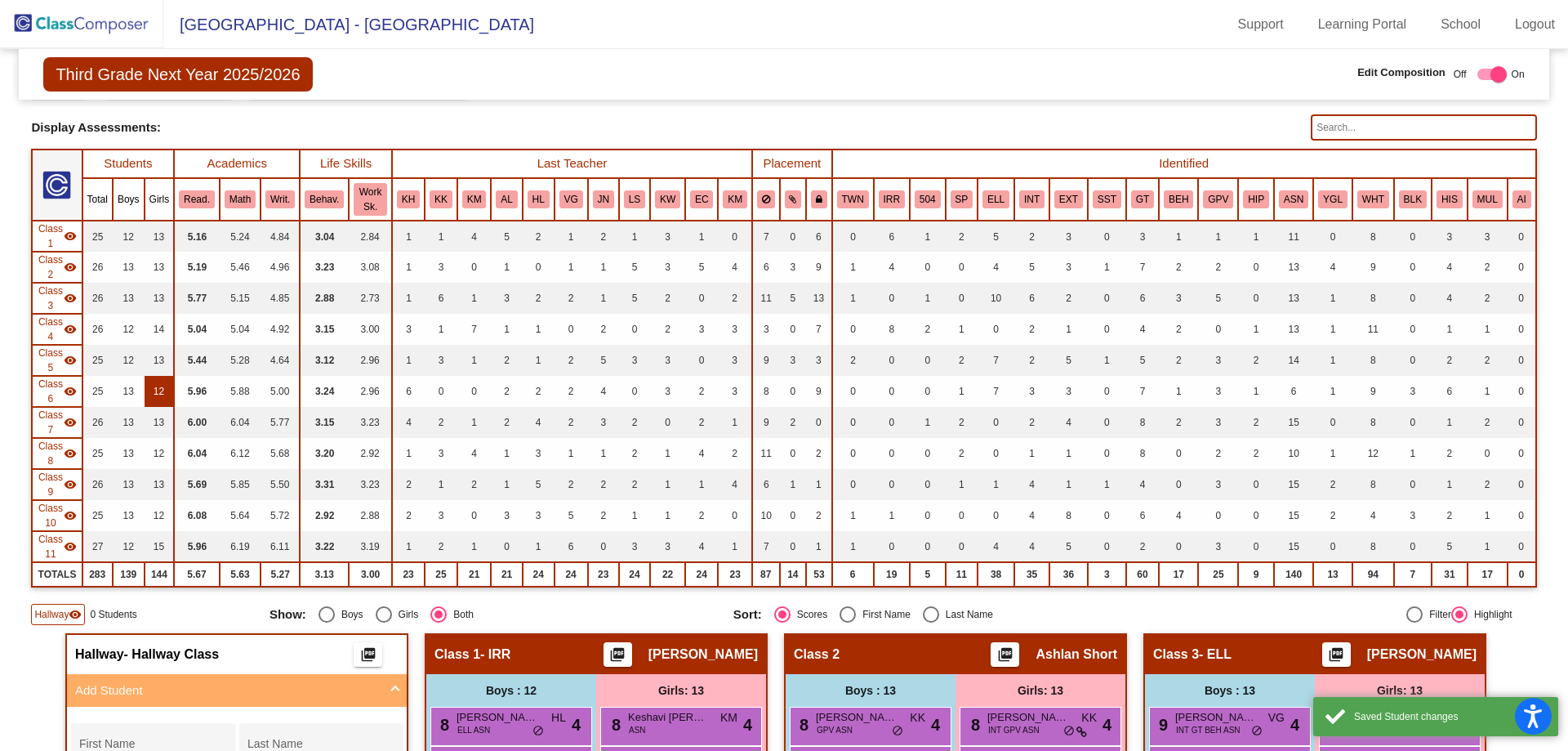
scroll to position [0, 0]
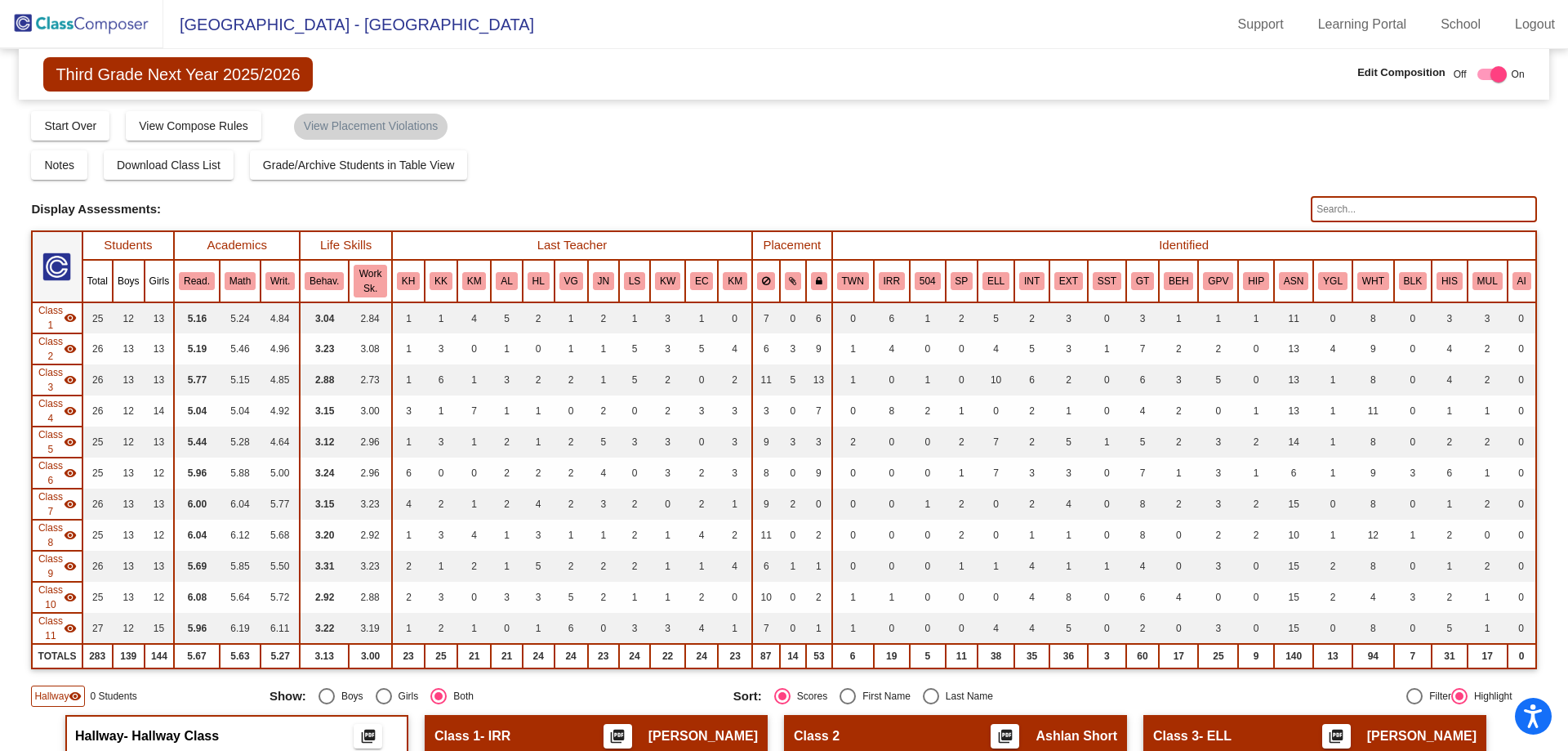
click at [77, 36] on img at bounding box center [81, 24] width 163 height 48
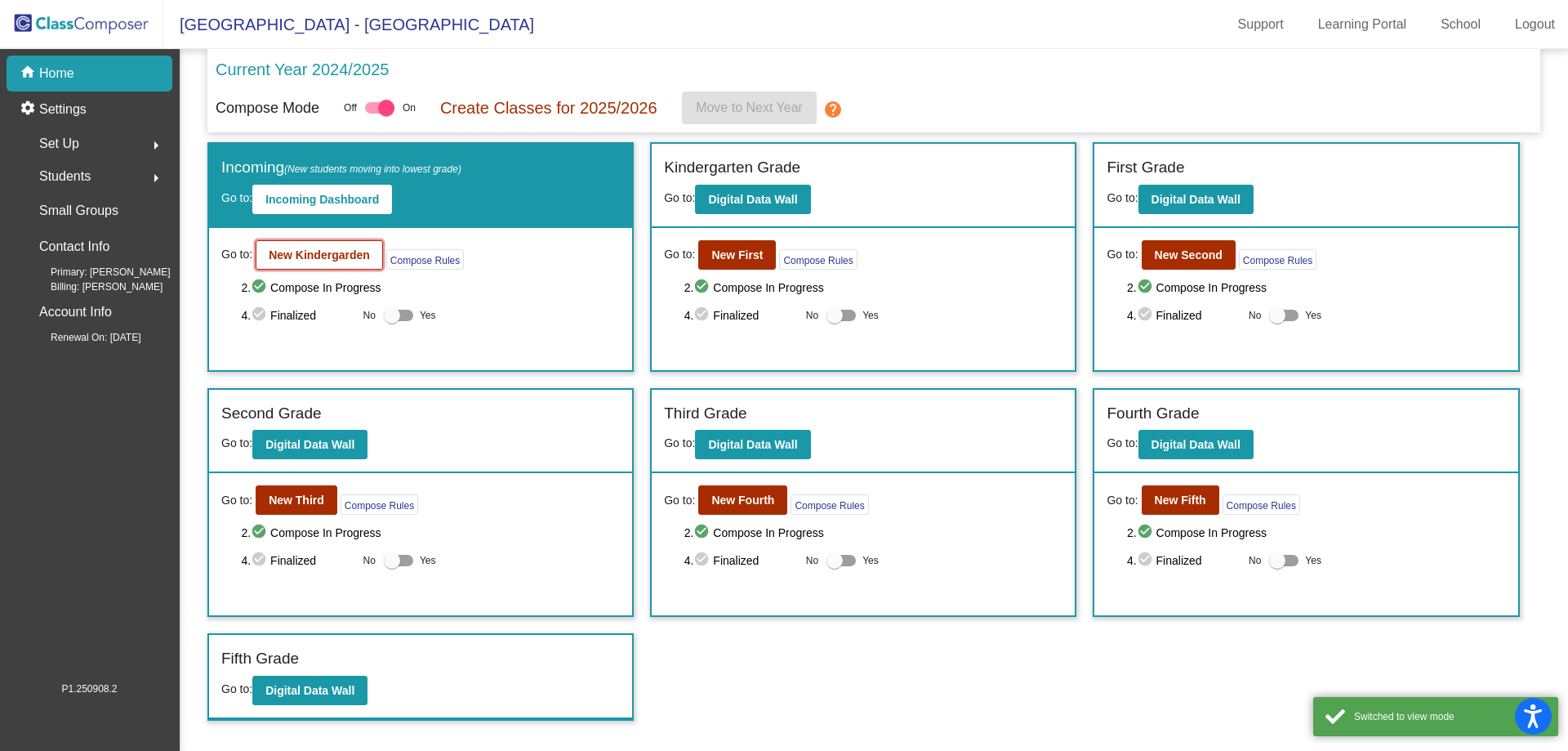
click at [331, 254] on b "New Kindergarden" at bounding box center [320, 255] width 102 height 13
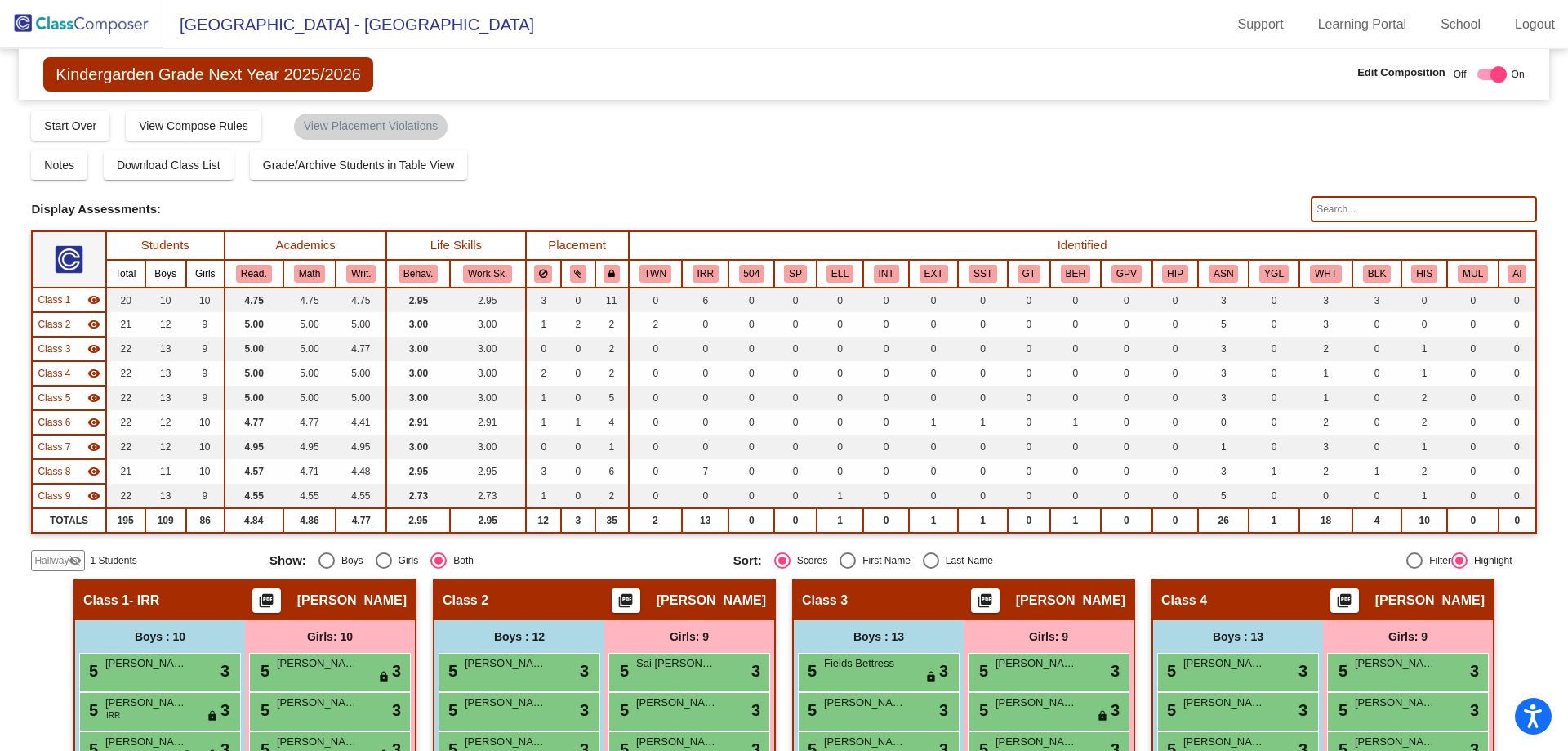
click at [59, 568] on span "Hallway" at bounding box center [52, 560] width 35 height 15
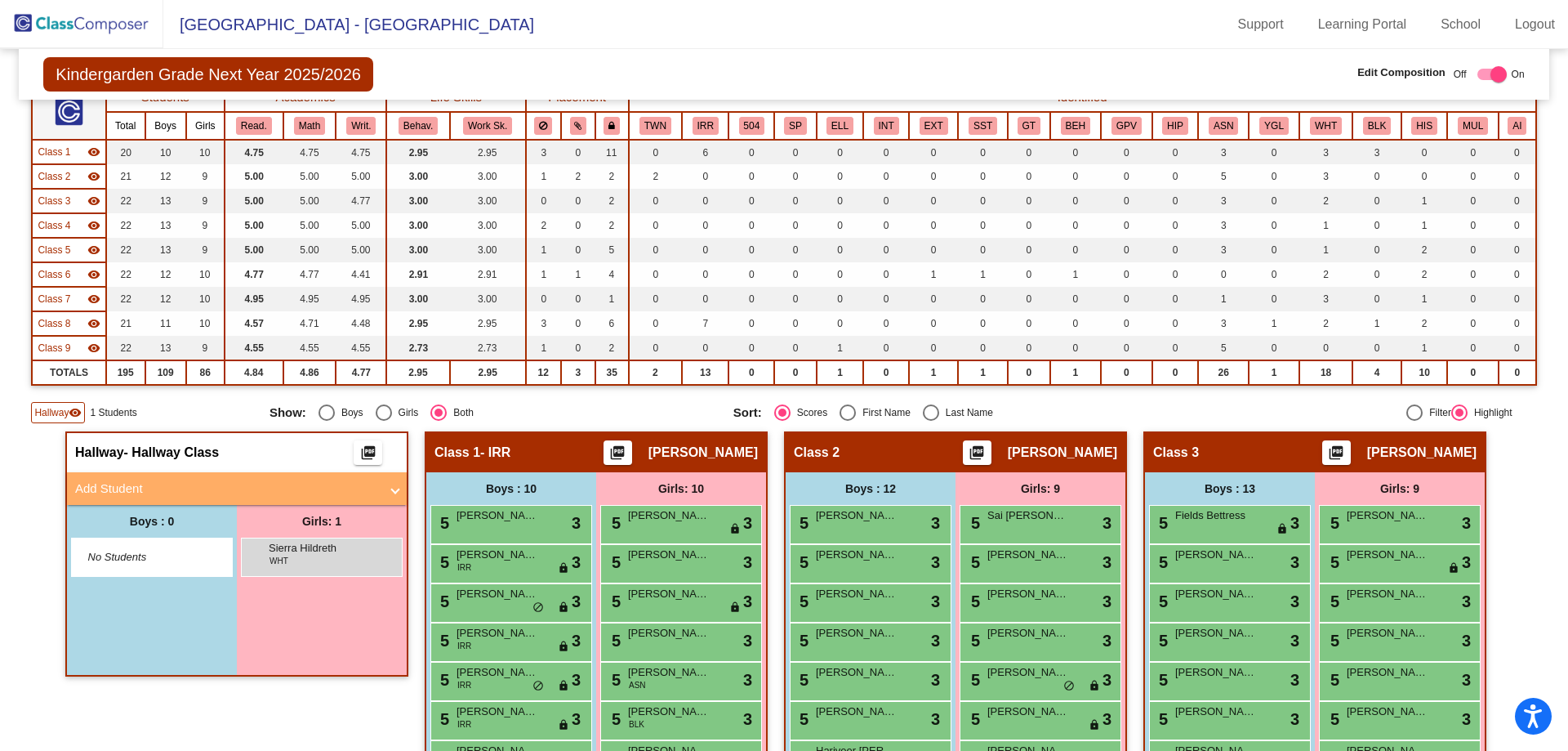
scroll to position [163, 0]
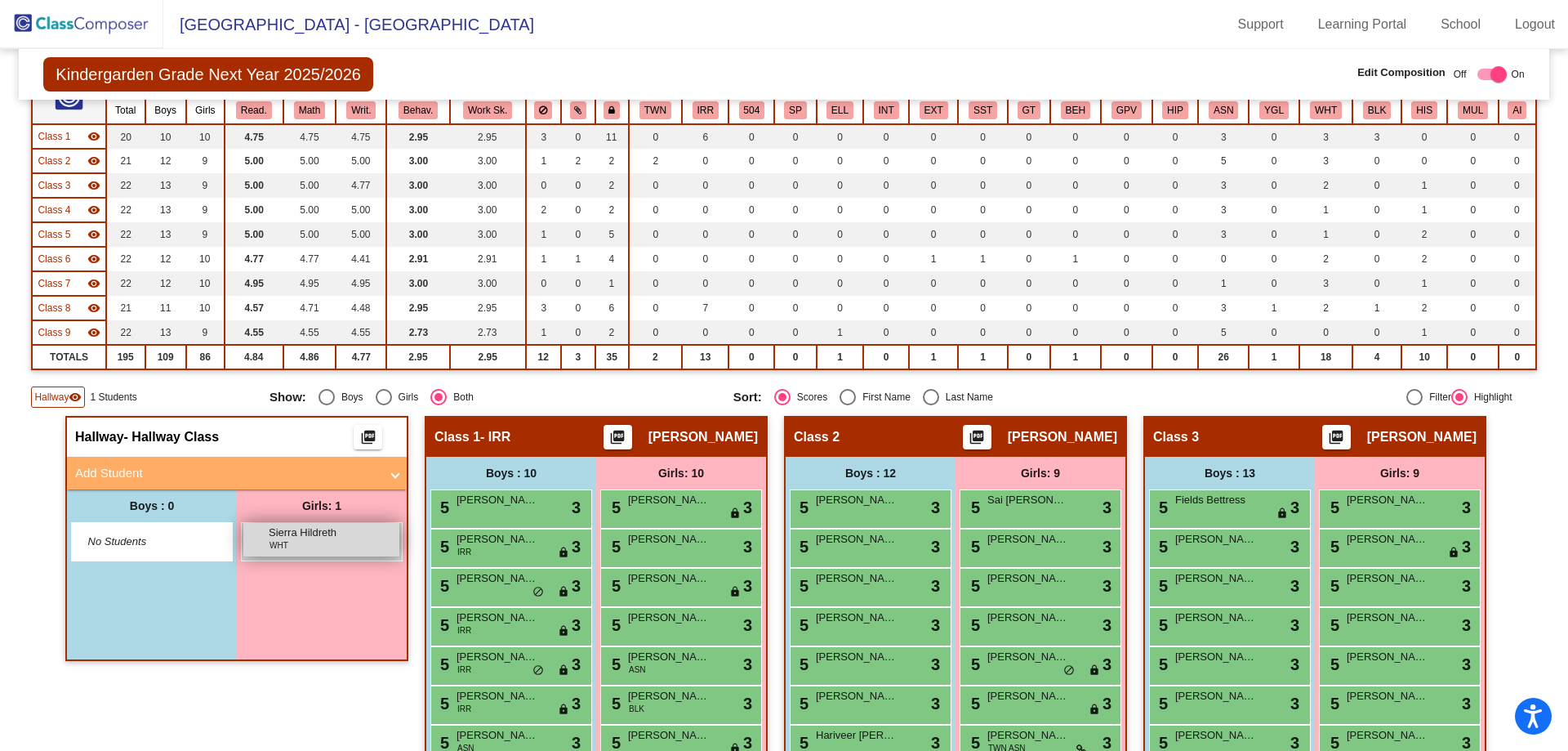
click at [252, 543] on div "Sierra Hildreth WHT lock do_not_disturb_alt" at bounding box center [321, 540] width 156 height 34
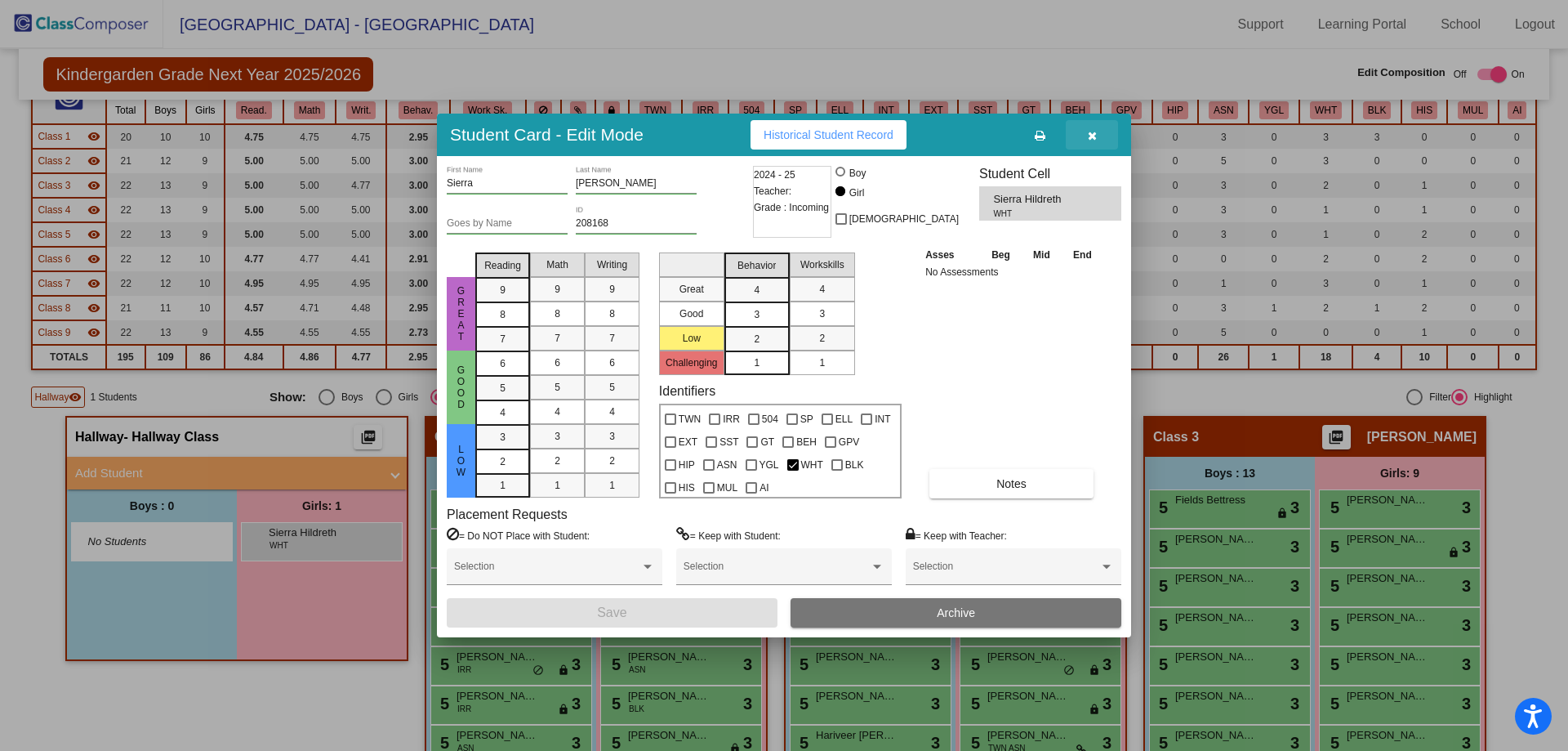
click at [1084, 136] on button "button" at bounding box center [1092, 135] width 53 height 29
